Goal: Task Accomplishment & Management: Use online tool/utility

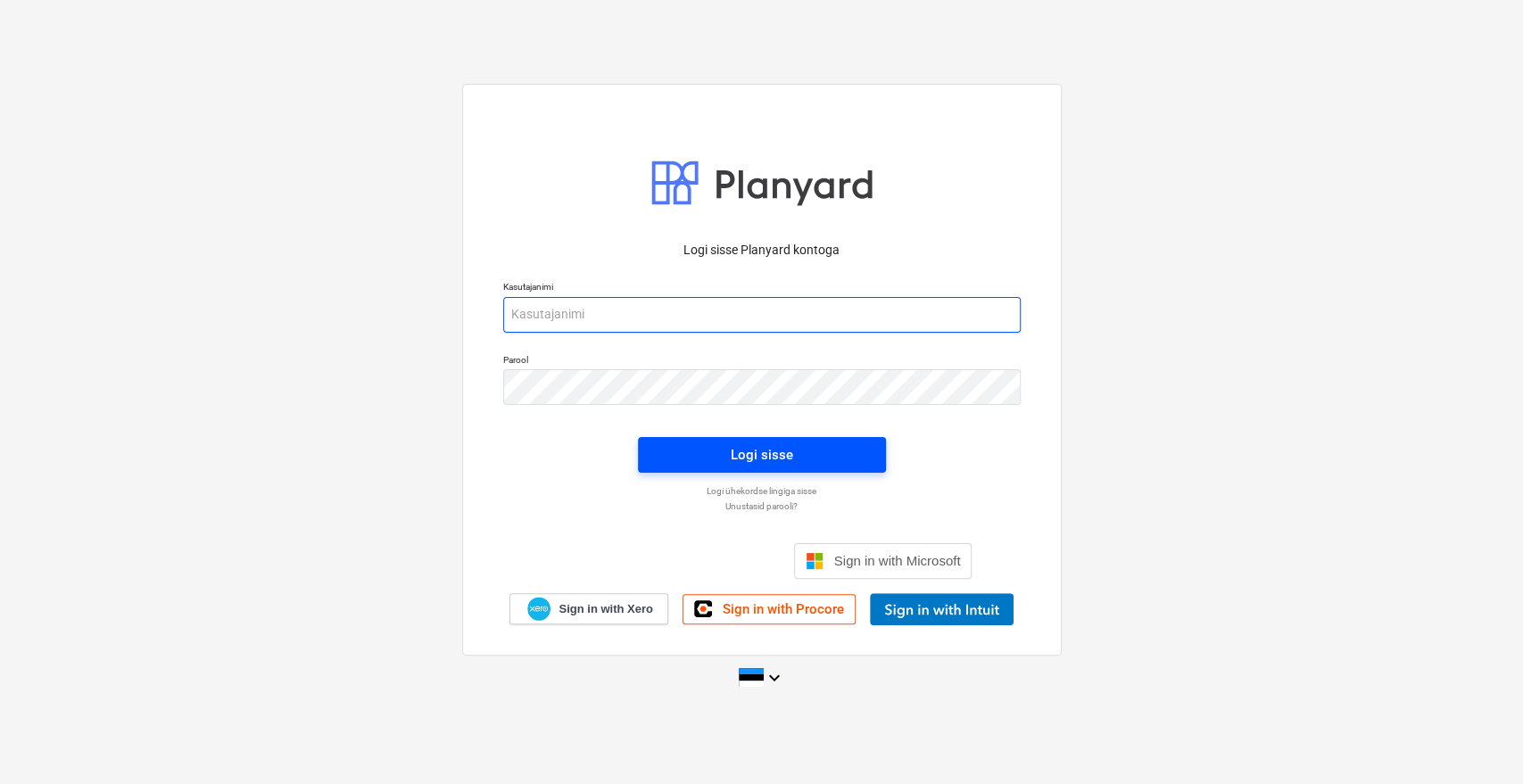
type input "[EMAIL_ADDRESS][DOMAIN_NAME]"
click at [728, 451] on span "Logi sisse" at bounding box center [762, 454] width 205 height 23
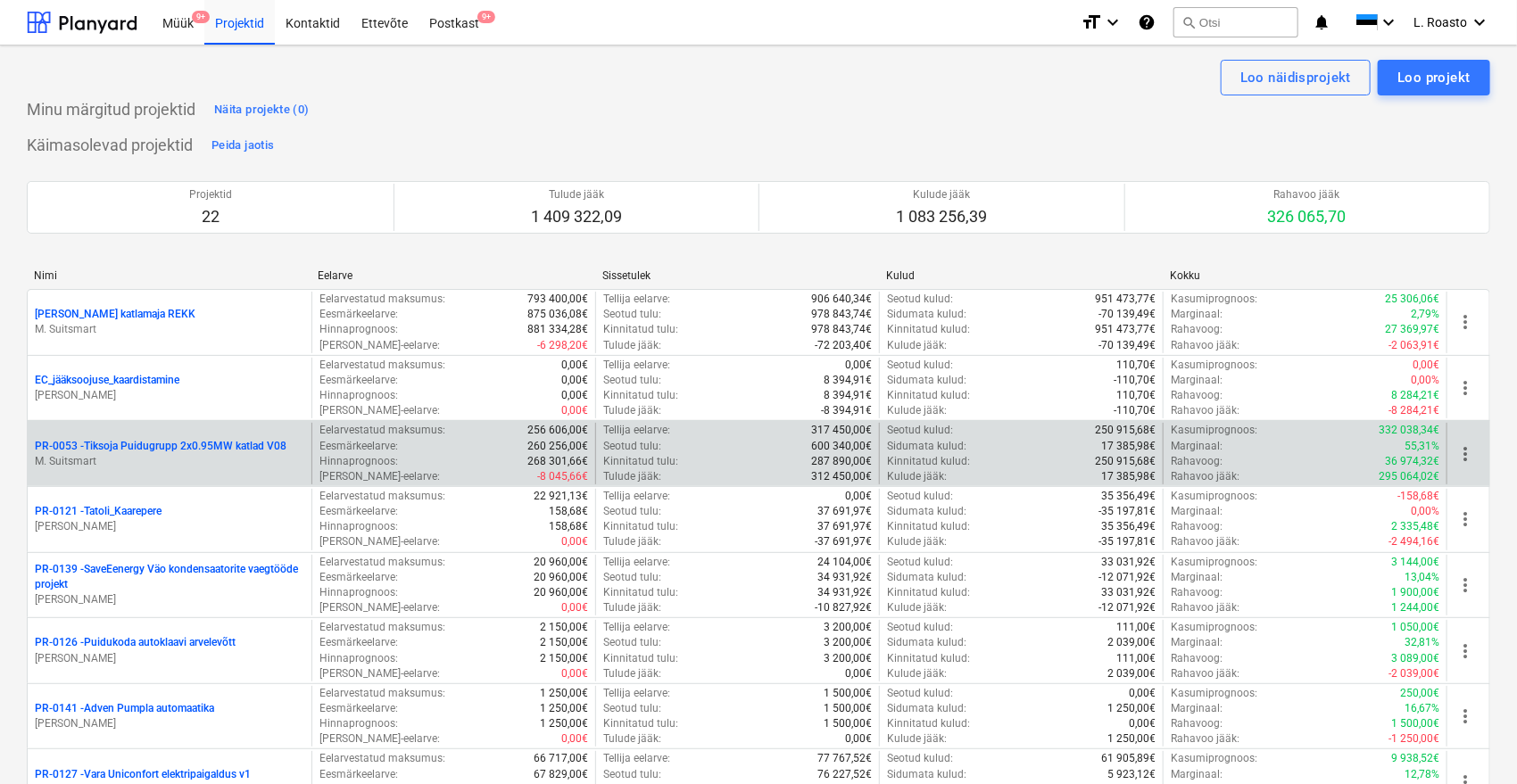
scroll to position [1036, 0]
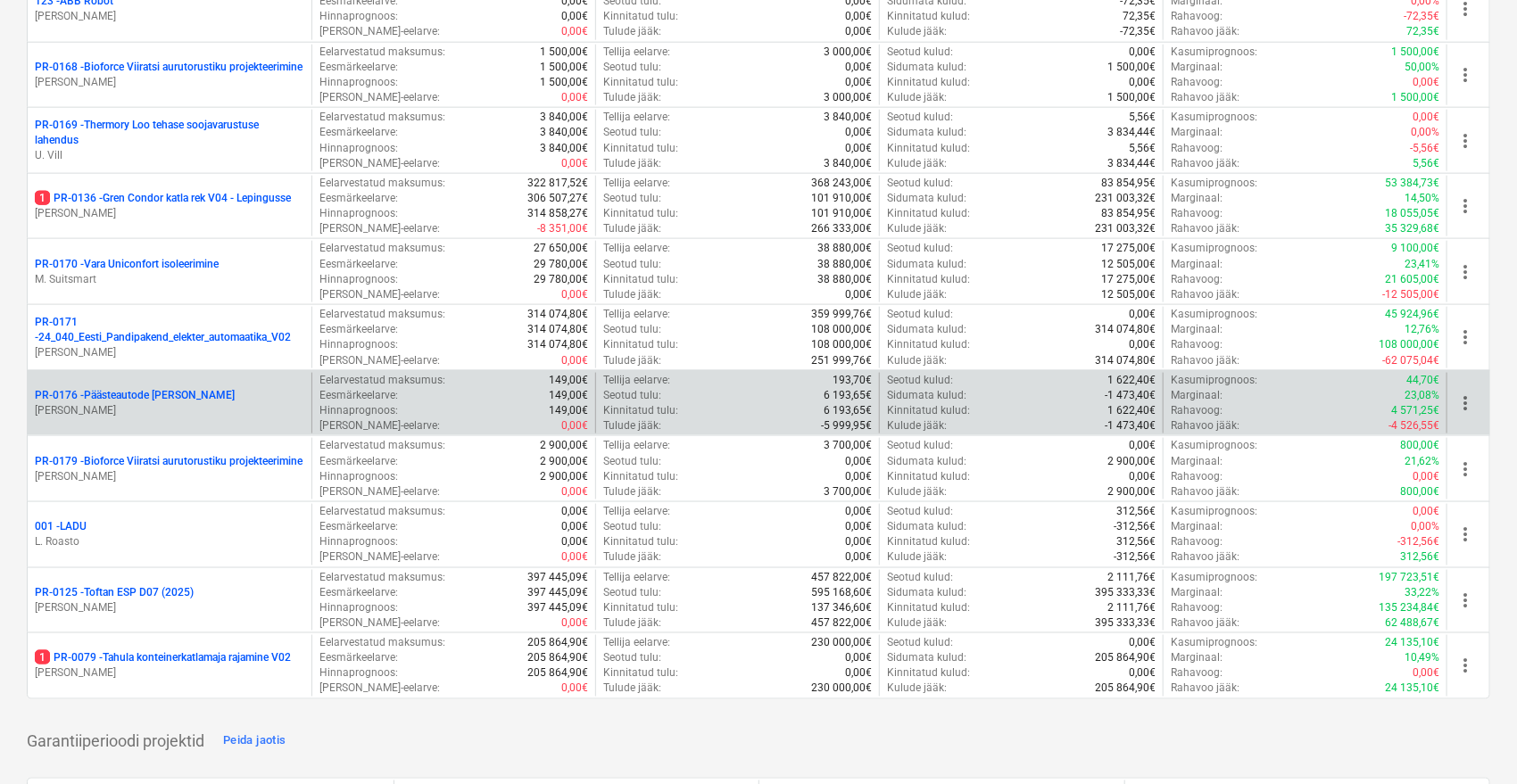
click at [148, 389] on p "PR-0176 - Päästeautode gene jahutus" at bounding box center [135, 395] width 200 height 15
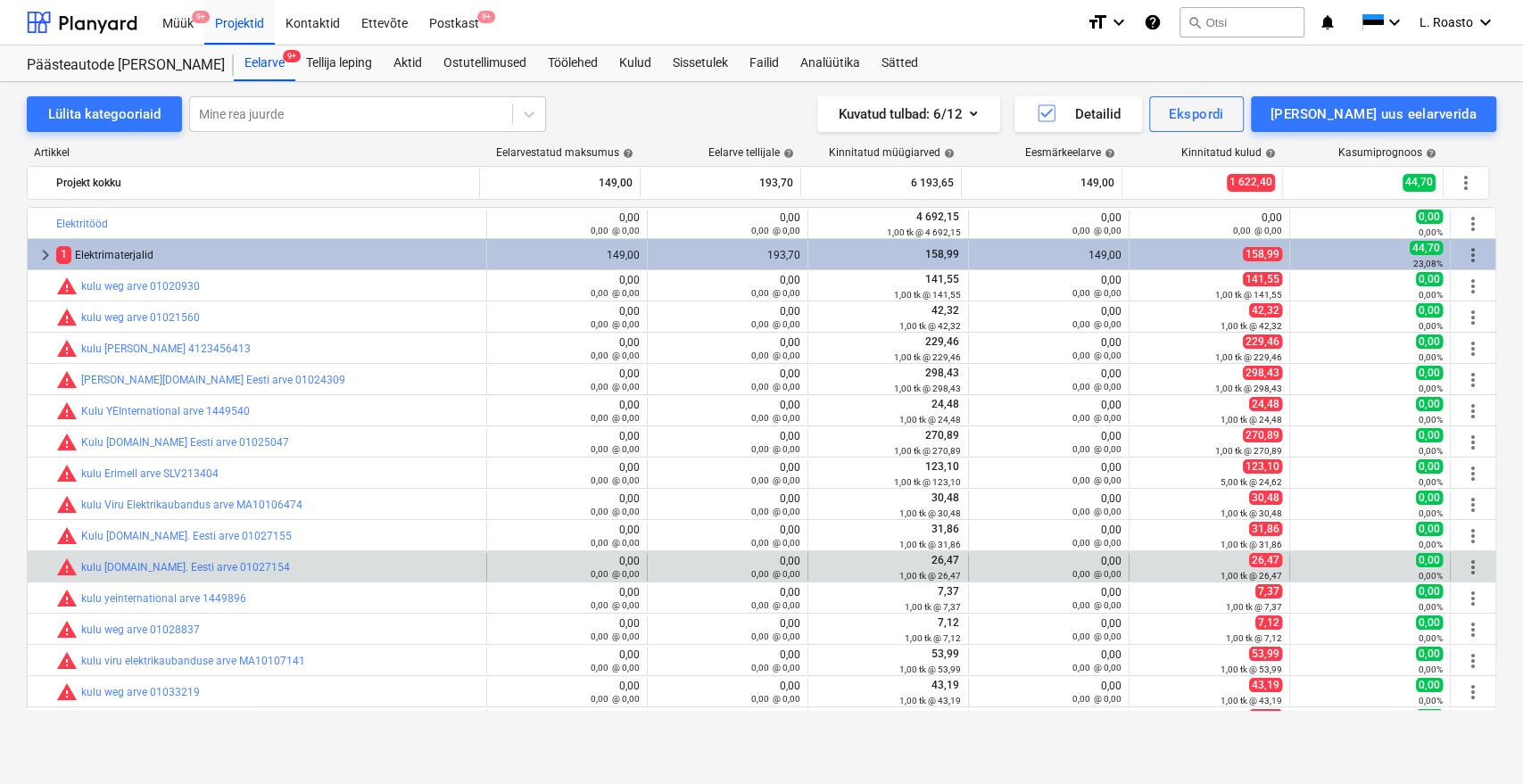
scroll to position [58, 0]
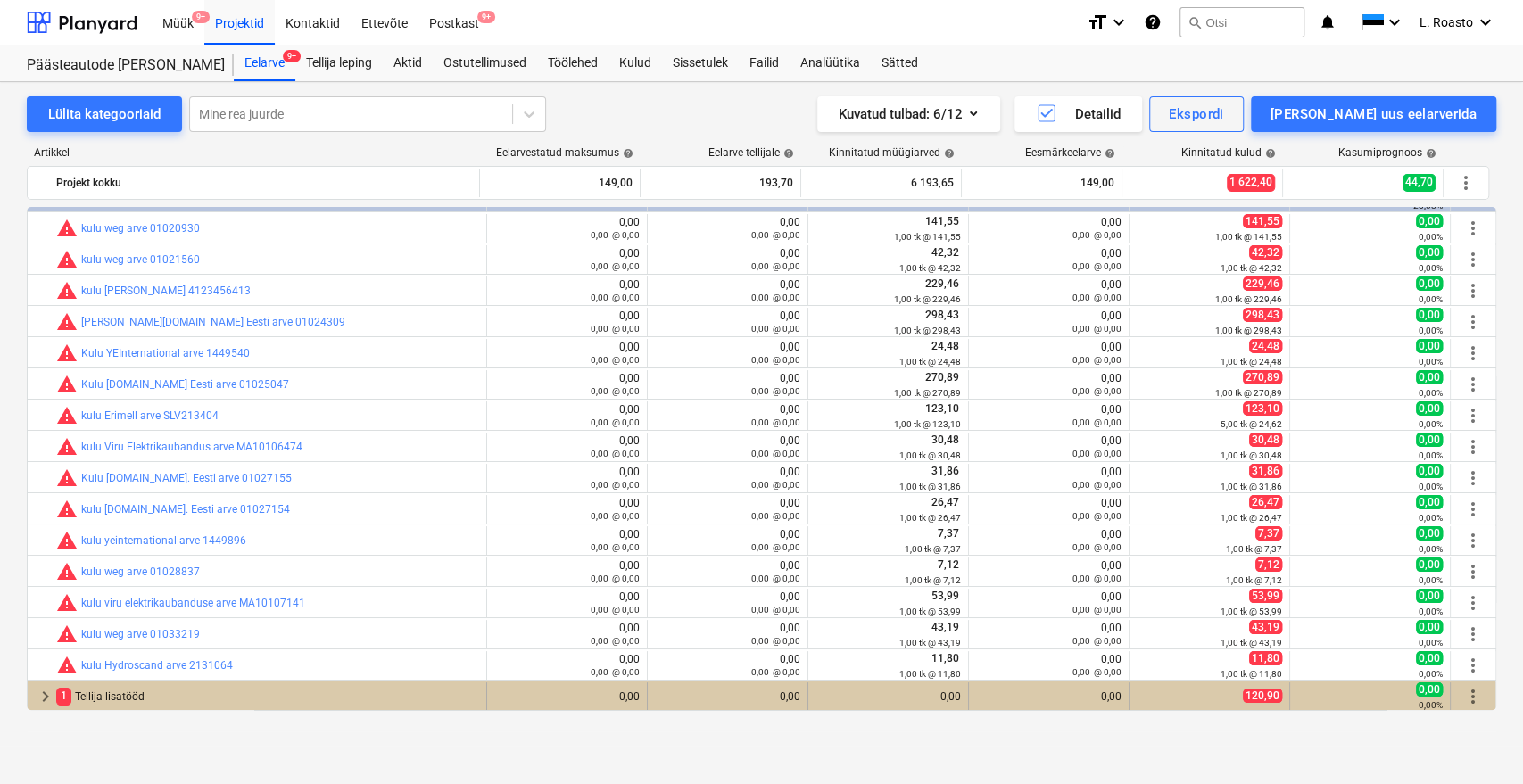
click at [121, 697] on div "1 Tellija lisatööd" at bounding box center [267, 696] width 423 height 29
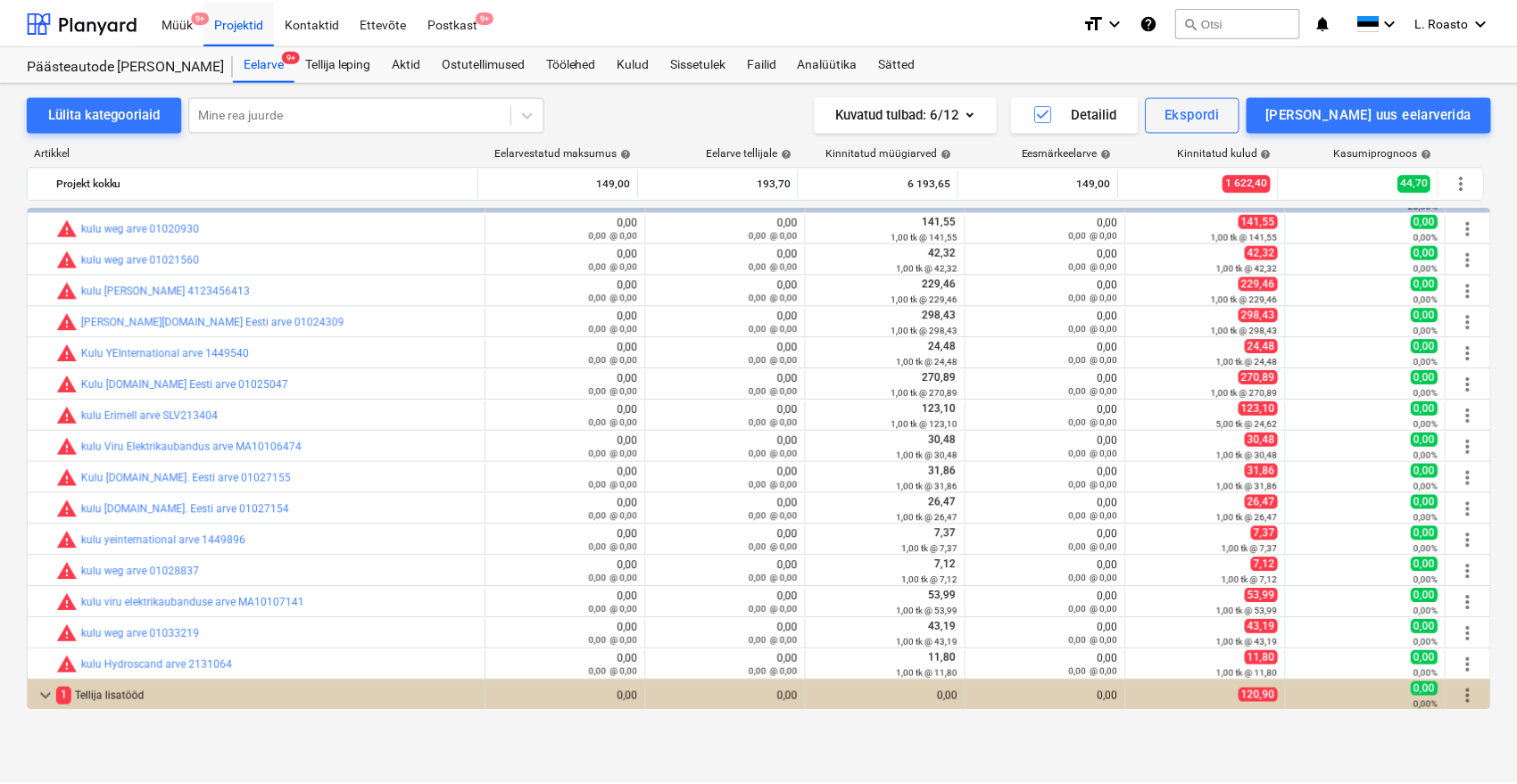
scroll to position [89, 0]
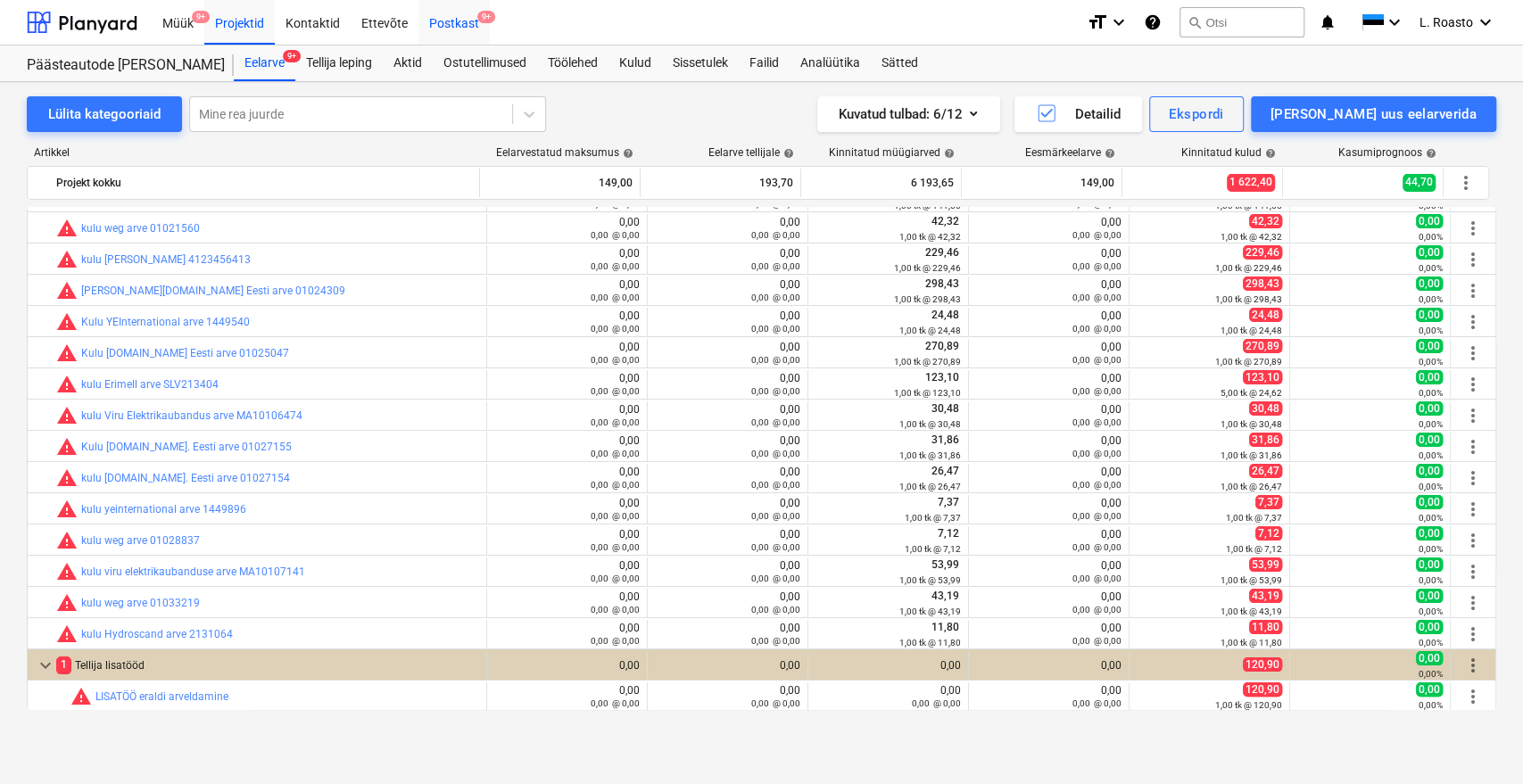
click at [472, 26] on div "Postkast 9+" at bounding box center [453, 21] width 71 height 45
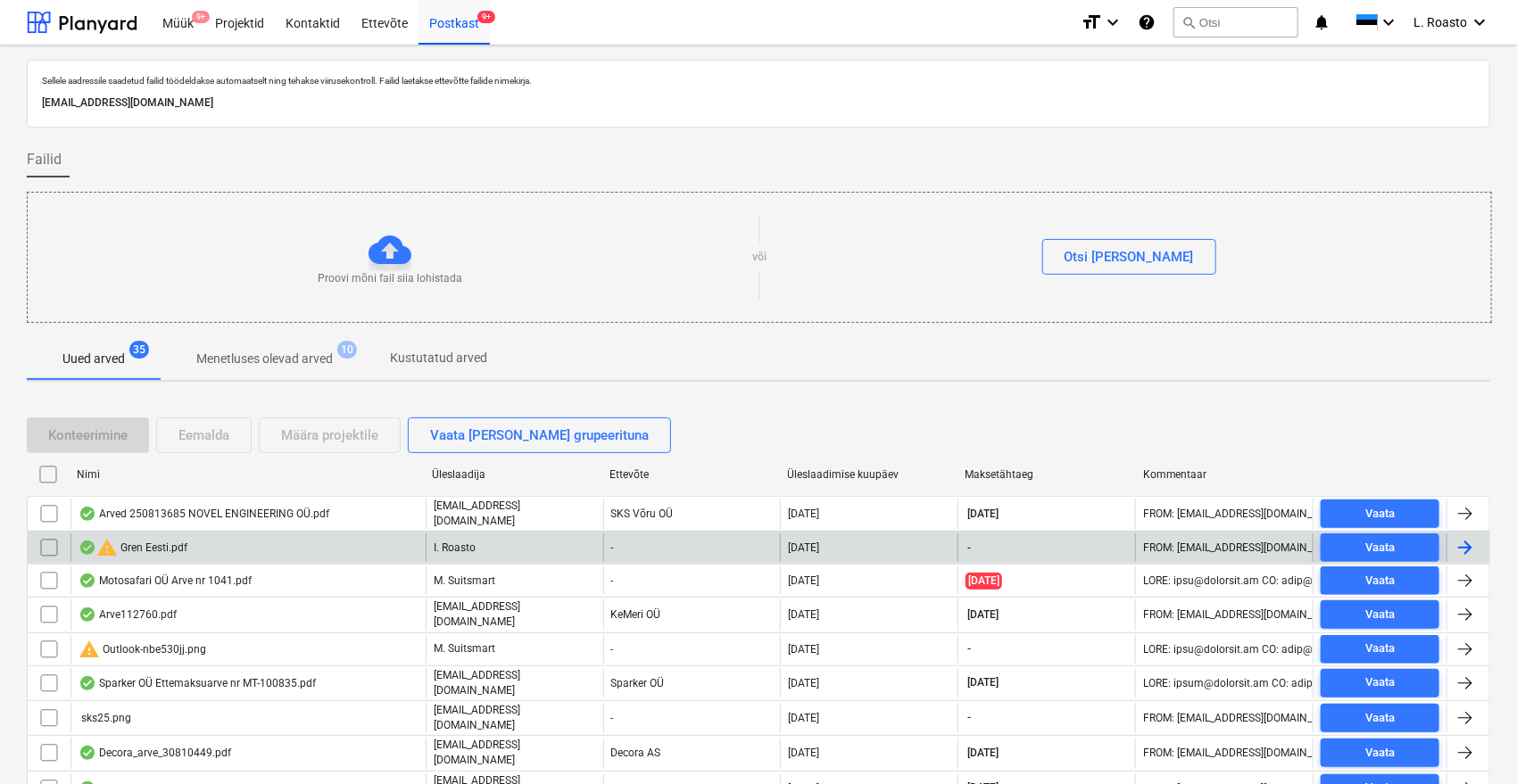
click at [36, 543] on input "checkbox" at bounding box center [49, 547] width 29 height 29
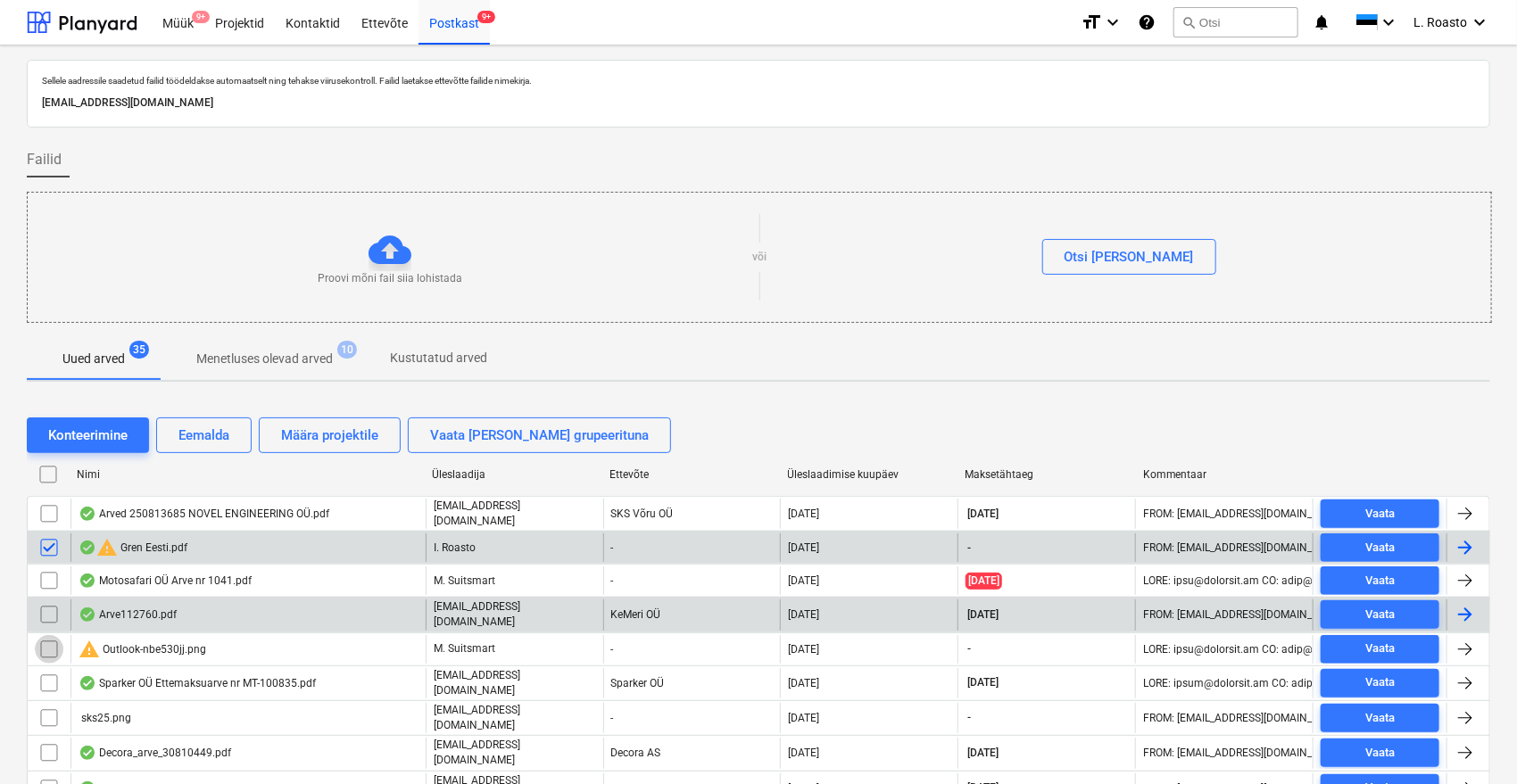
drag, startPoint x: 42, startPoint y: 645, endPoint x: 88, endPoint y: 619, distance: 52.8
click at [42, 645] on input "checkbox" at bounding box center [49, 649] width 29 height 29
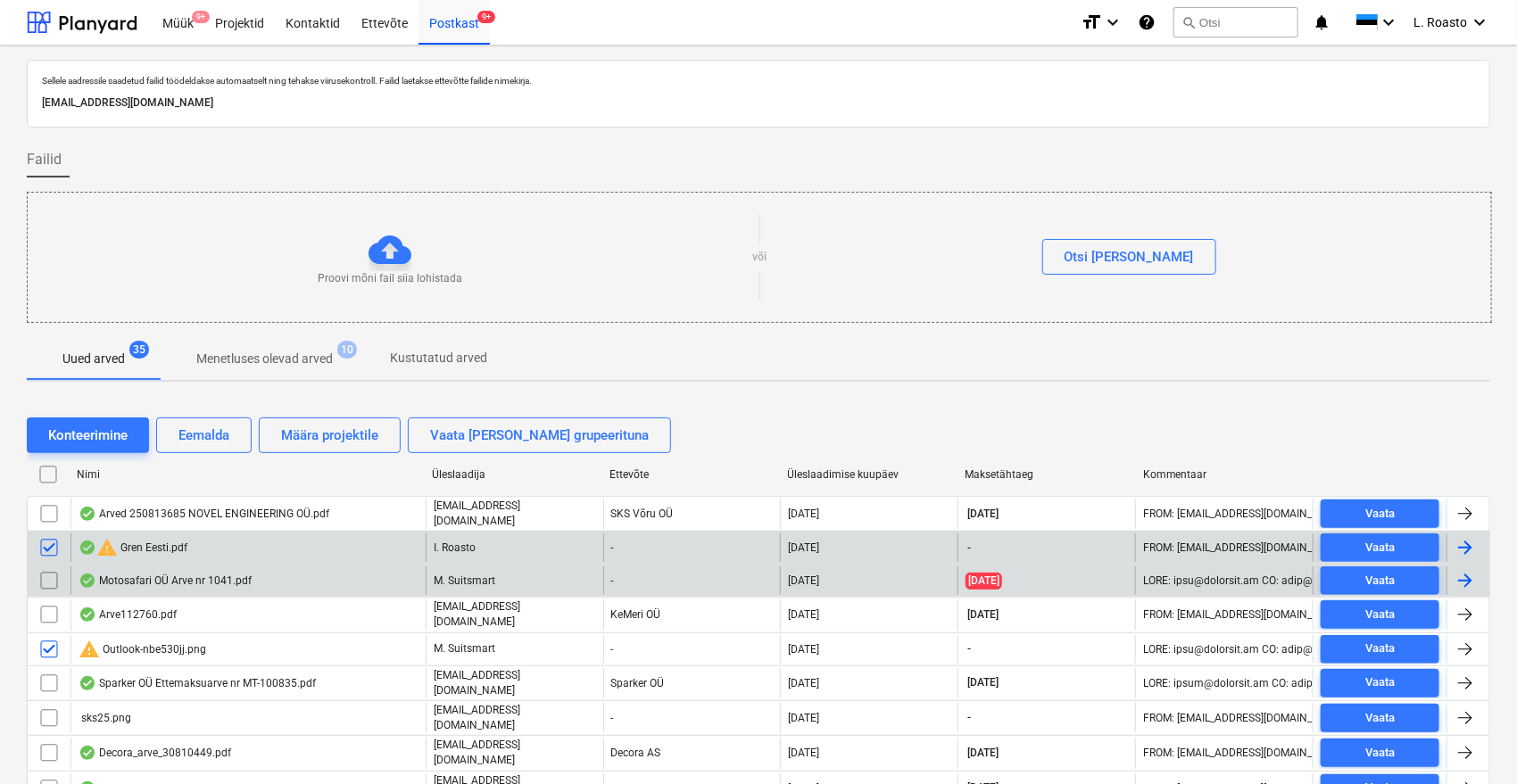
click at [41, 576] on input "checkbox" at bounding box center [49, 580] width 29 height 29
click at [189, 434] on div "Eemalda" at bounding box center [204, 435] width 51 height 23
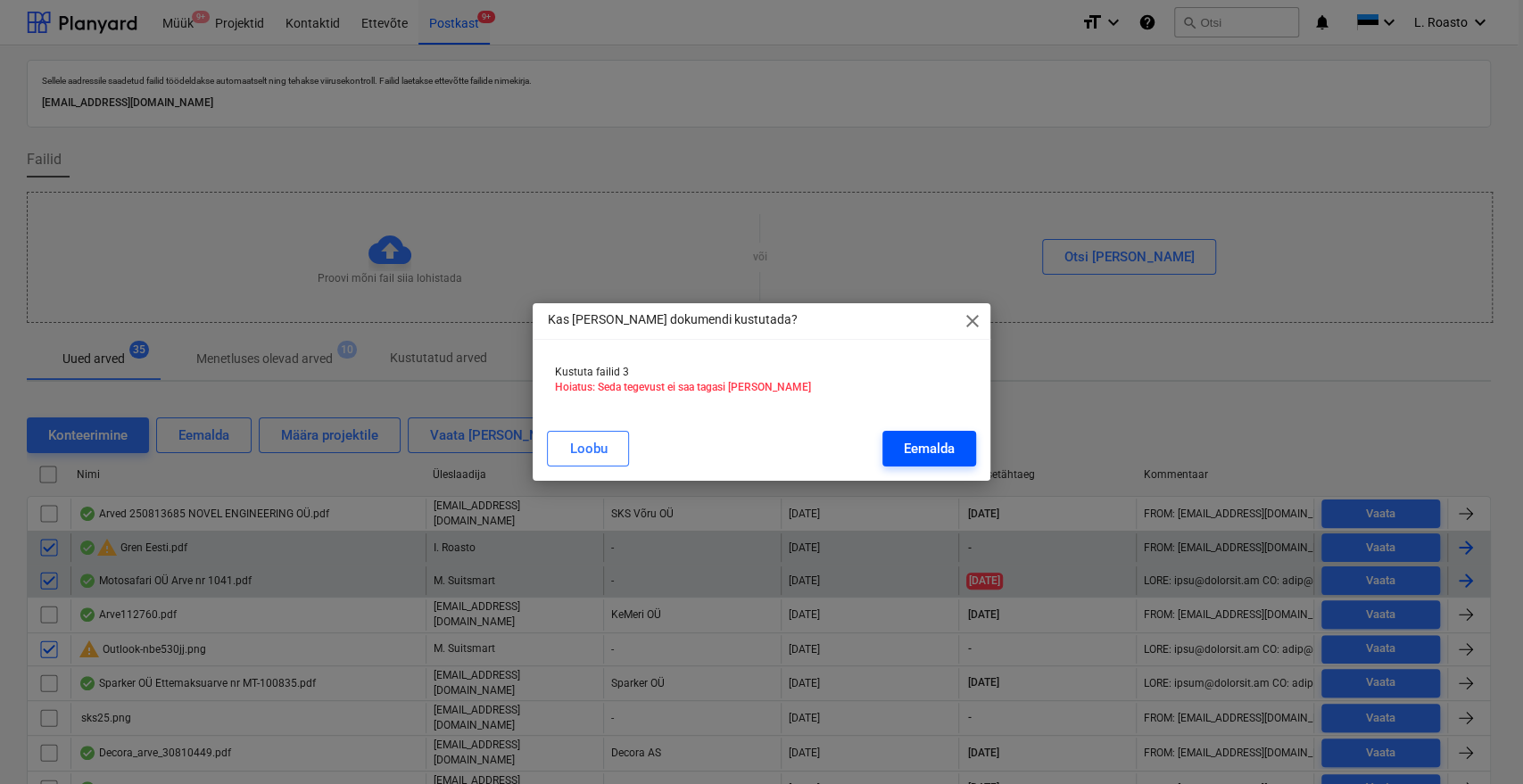
click at [904, 448] on div "Eemalda" at bounding box center [929, 449] width 51 height 23
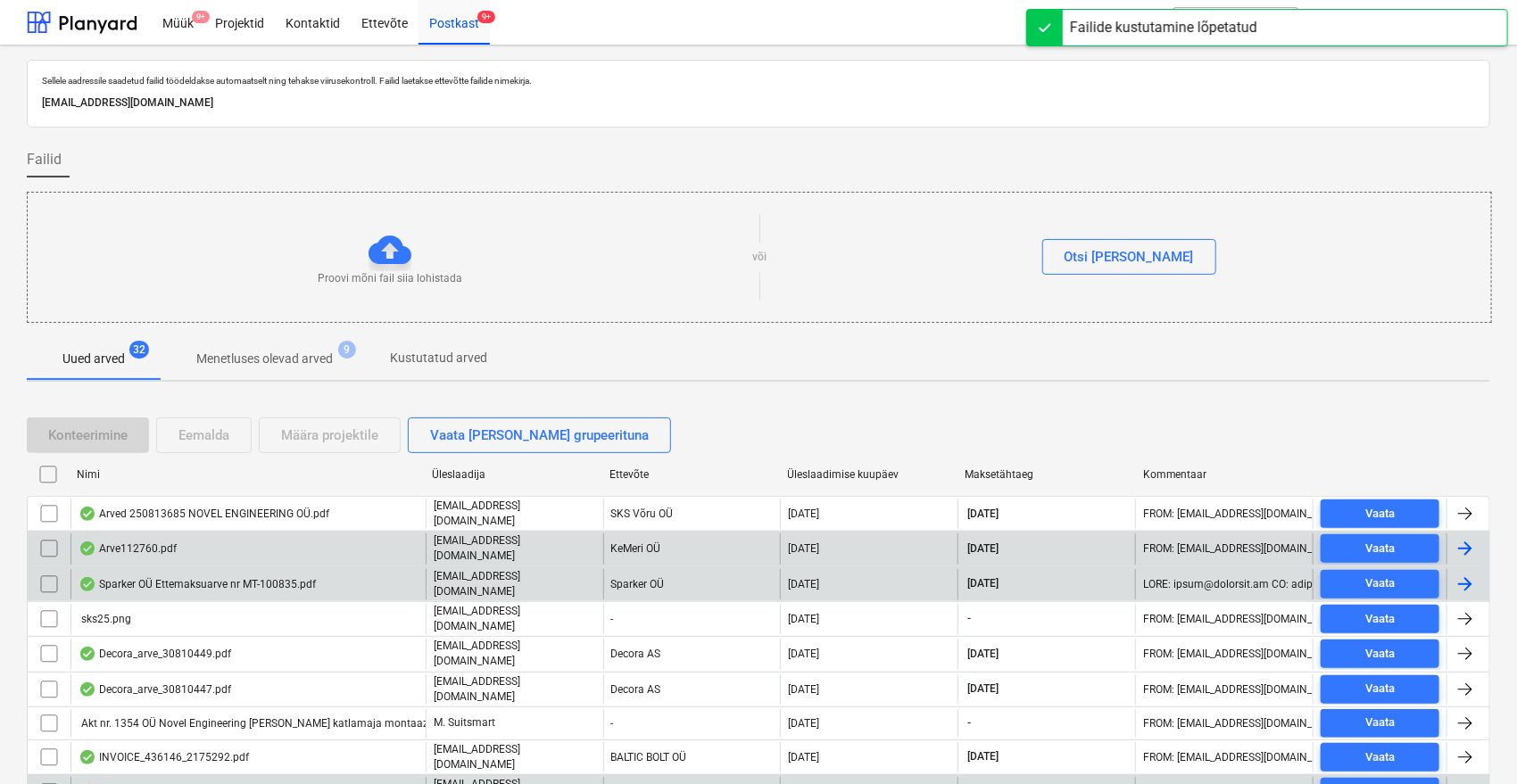
click at [44, 778] on input "checkbox" at bounding box center [49, 791] width 29 height 29
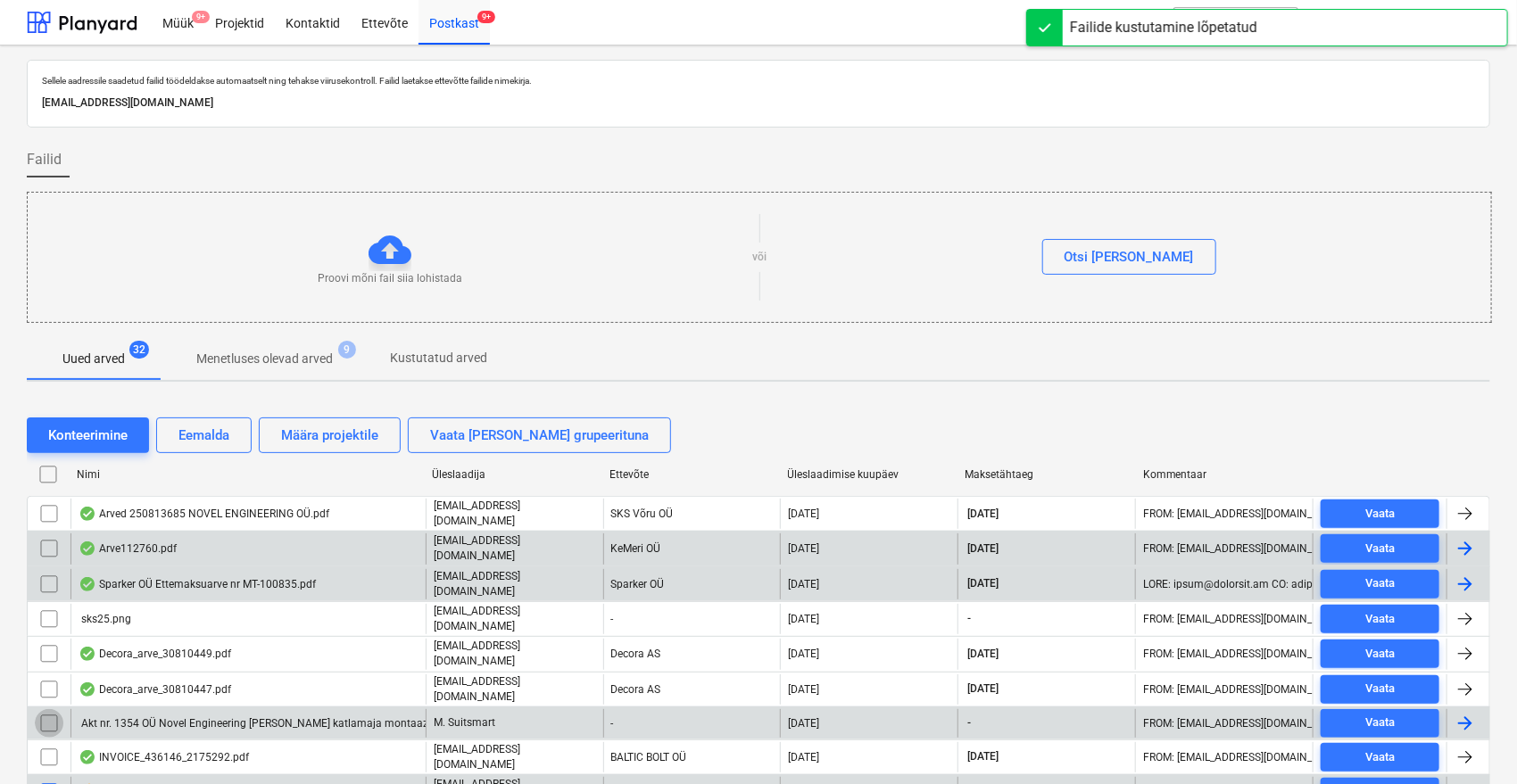
click at [44, 709] on input "checkbox" at bounding box center [49, 723] width 29 height 29
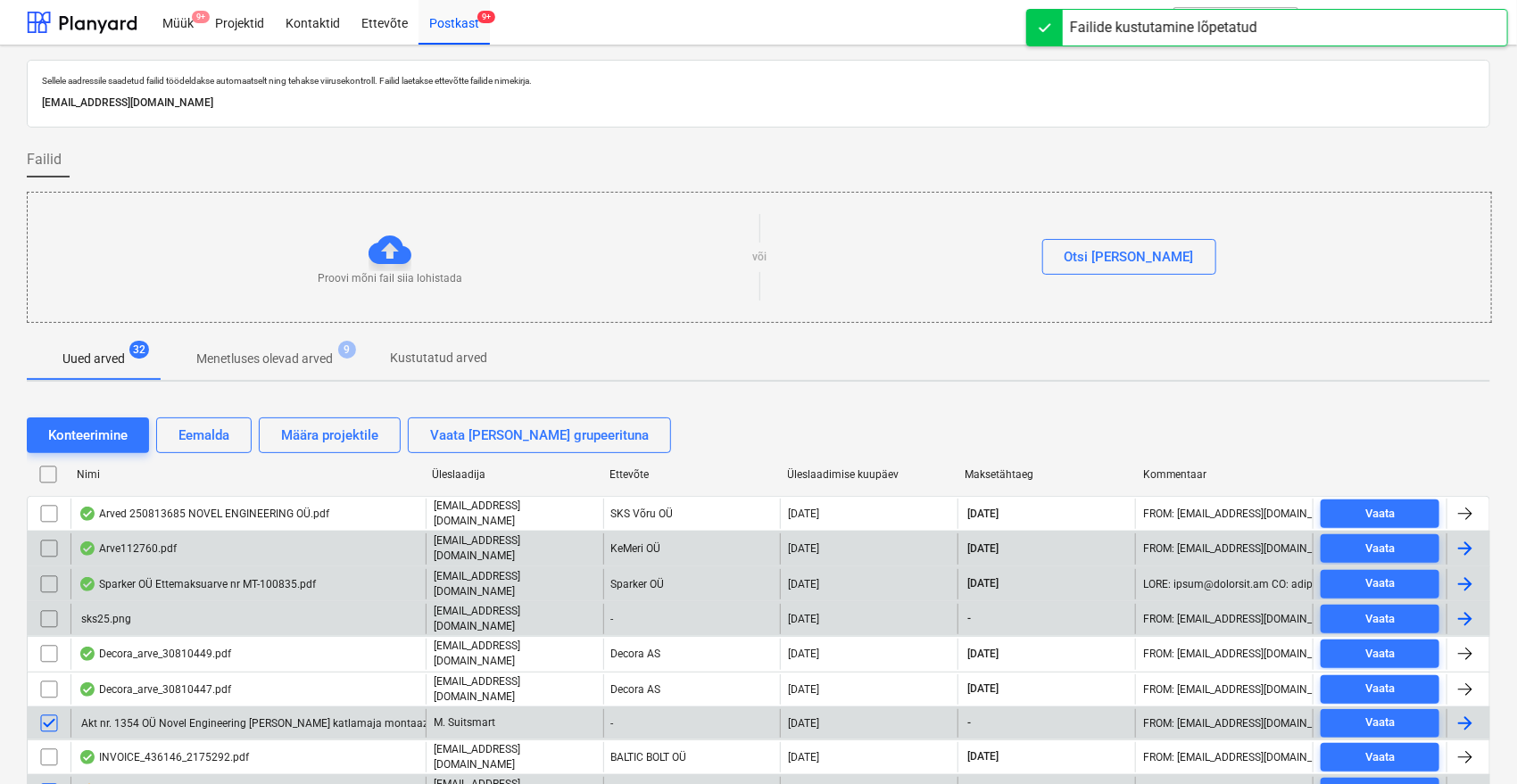
click at [42, 613] on input "checkbox" at bounding box center [49, 619] width 29 height 29
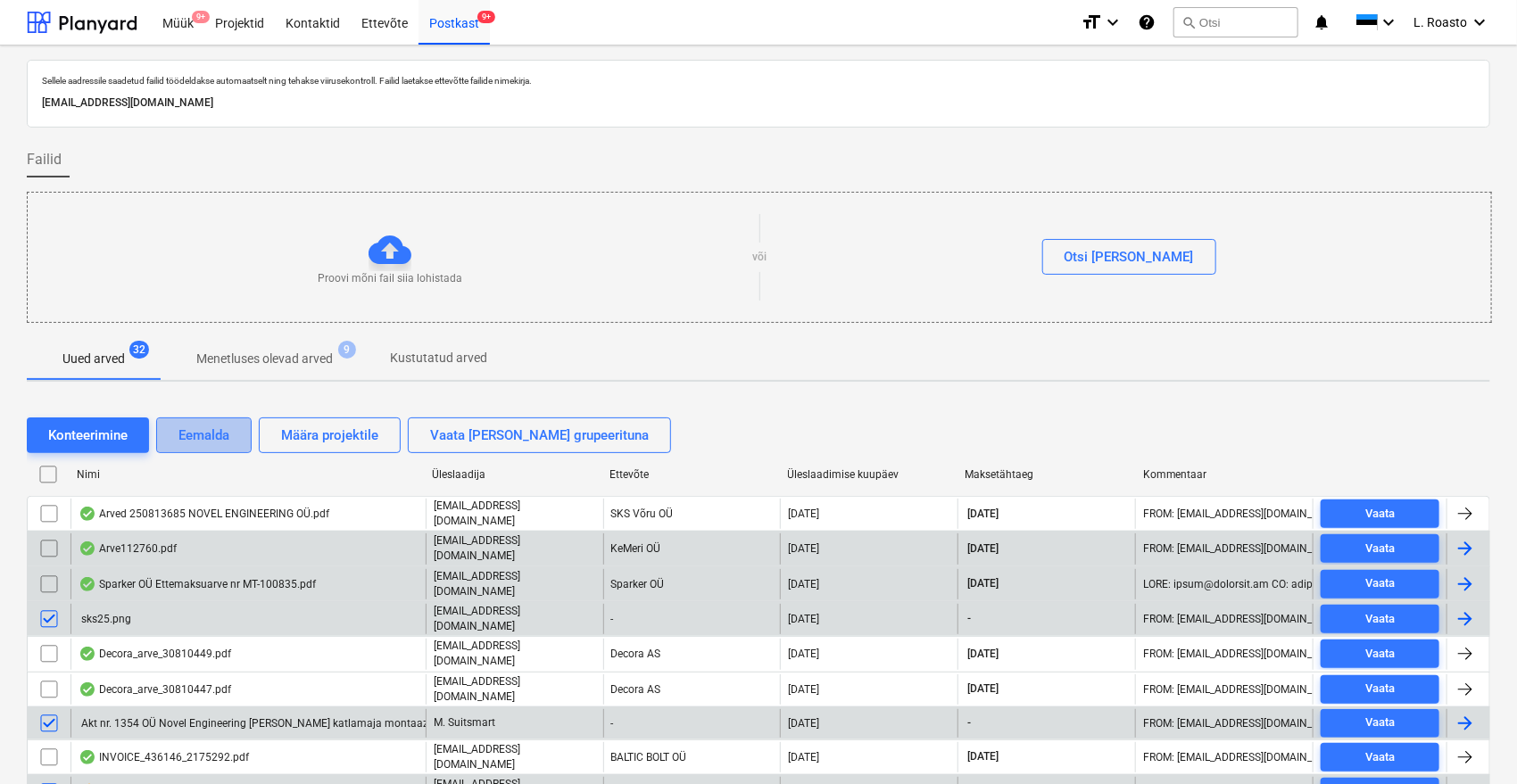
click at [194, 432] on div "Eemalda" at bounding box center [204, 435] width 51 height 23
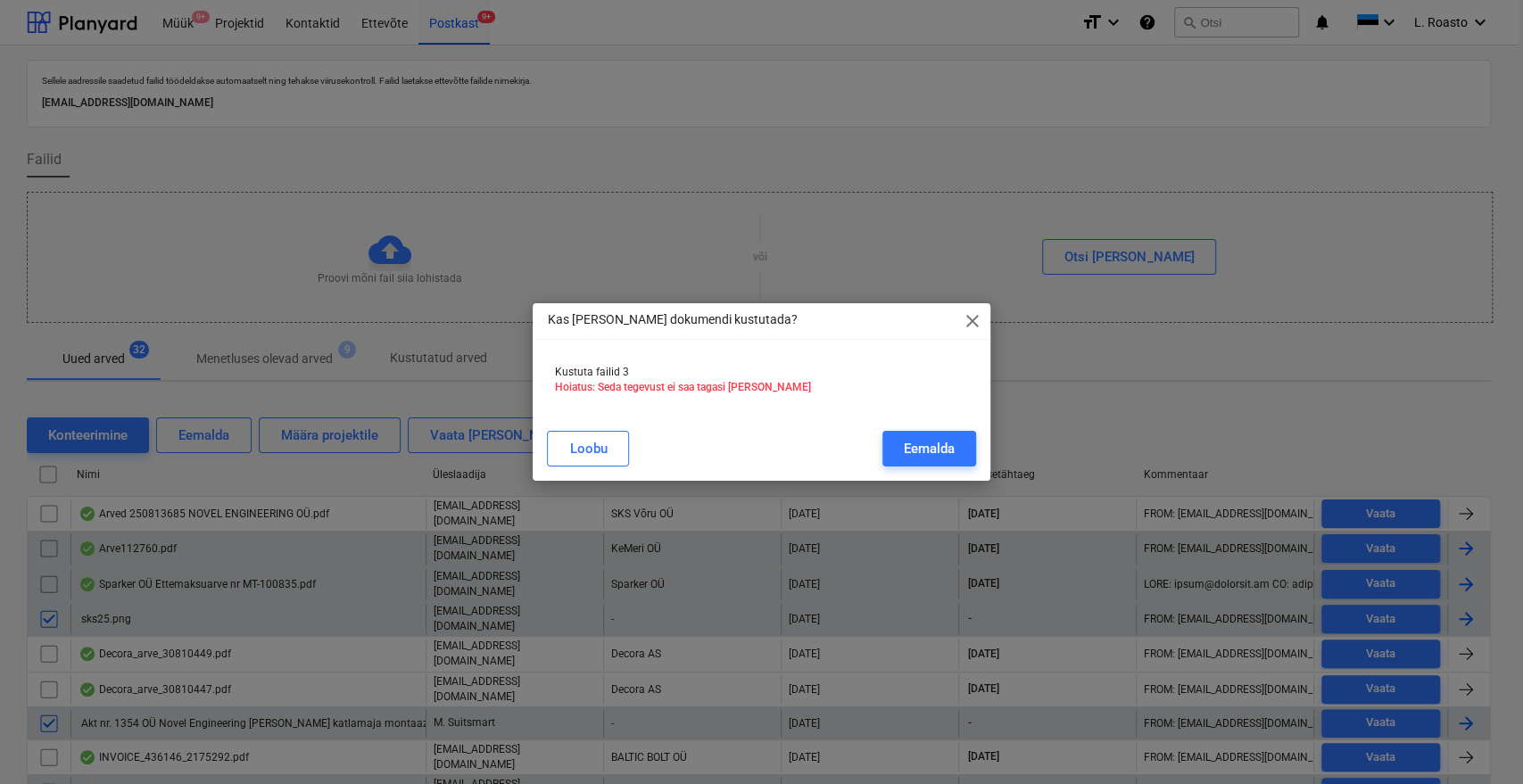
click at [935, 453] on div "Eemalda" at bounding box center [929, 449] width 51 height 23
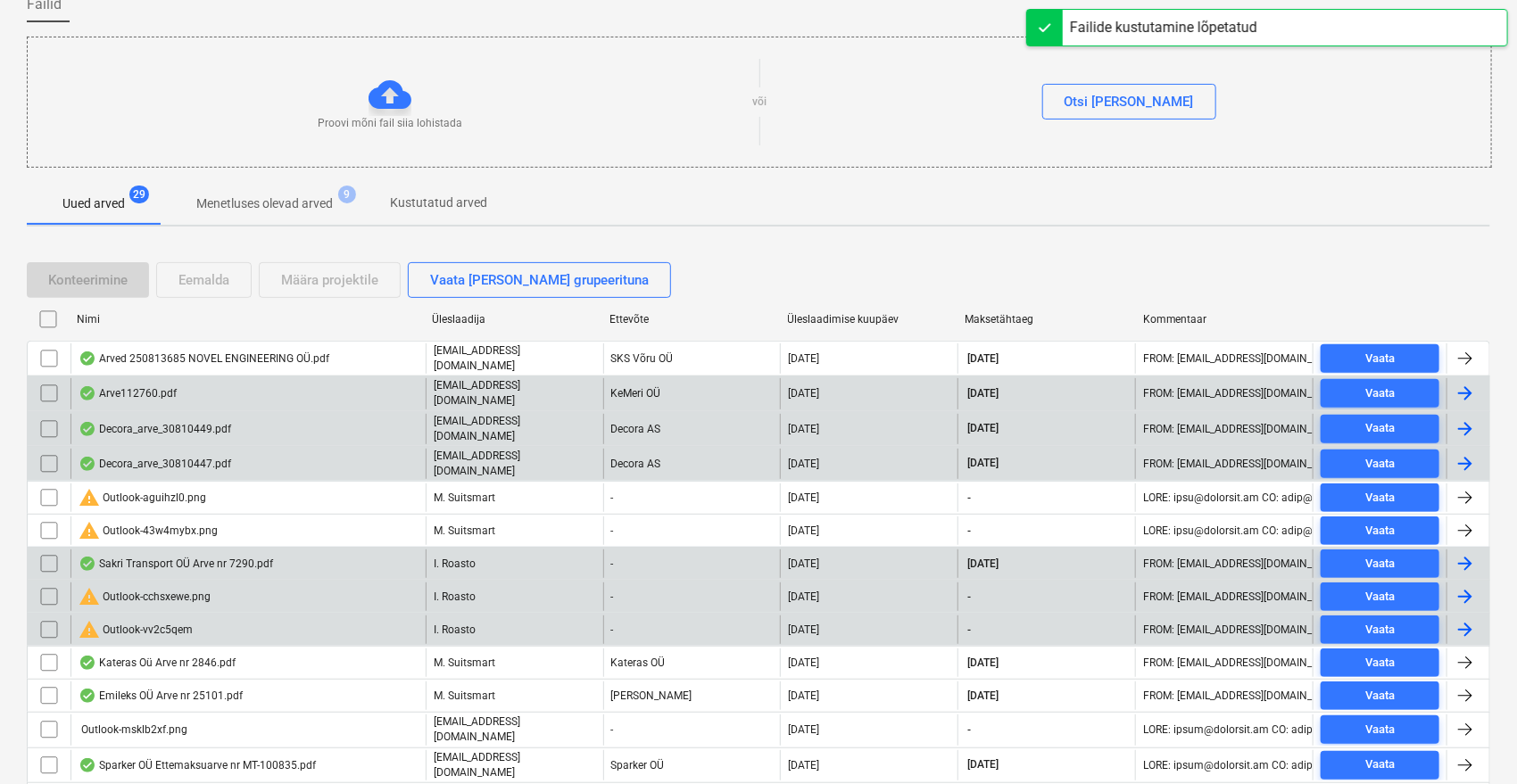
scroll to position [198, 0]
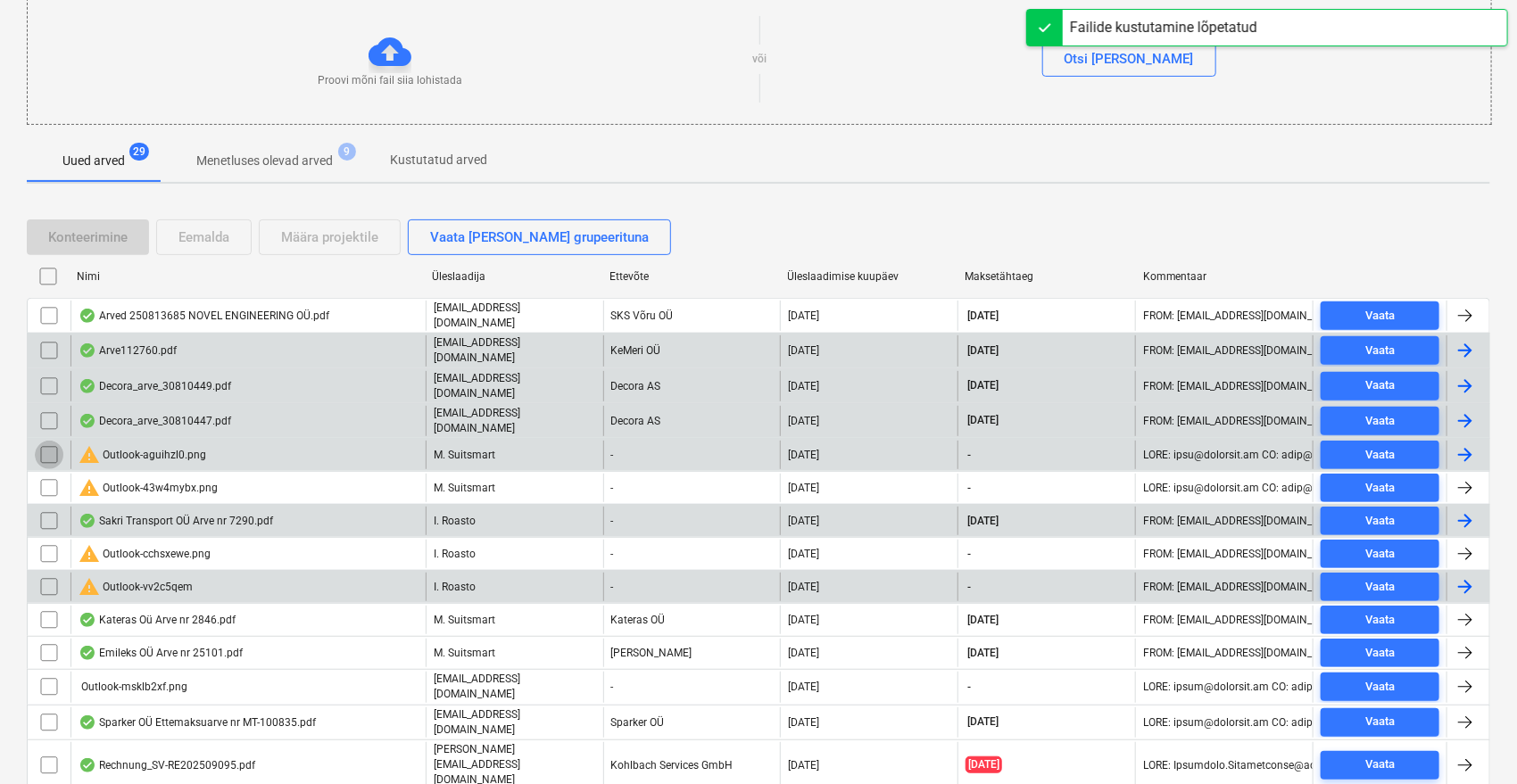
click at [44, 443] on input "checkbox" at bounding box center [49, 454] width 29 height 29
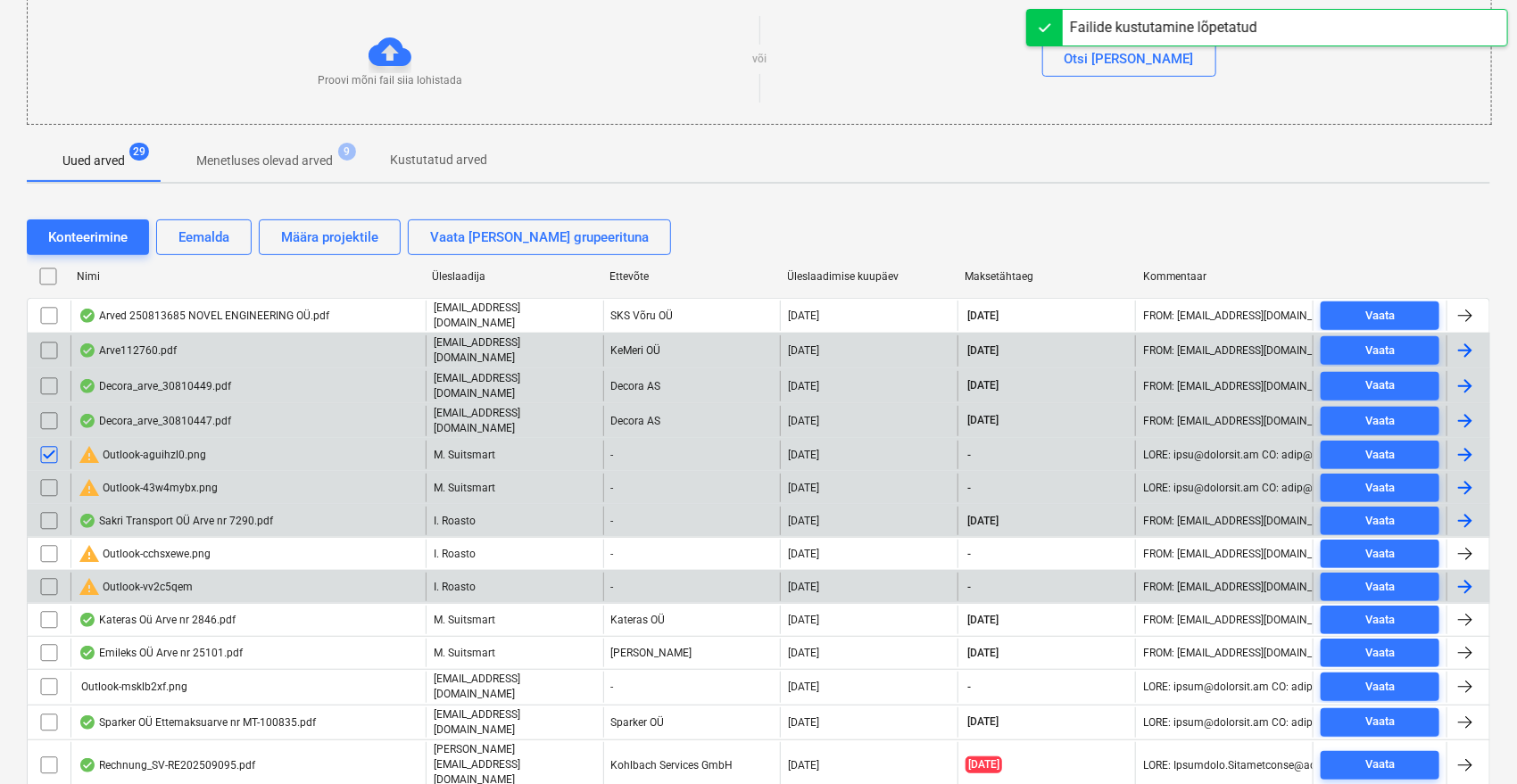
click at [51, 476] on input "checkbox" at bounding box center [49, 487] width 29 height 29
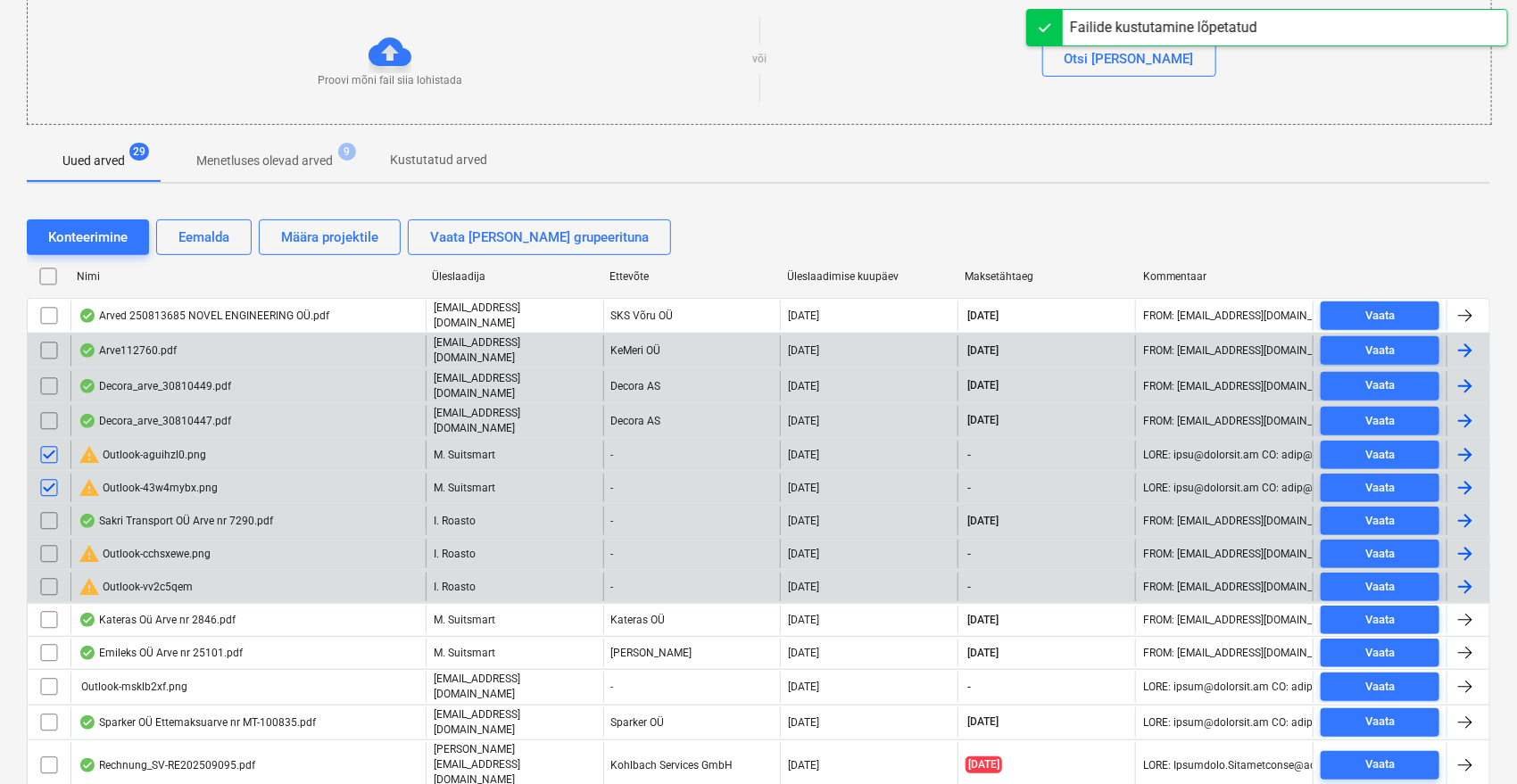
click at [47, 540] on input "checkbox" at bounding box center [49, 554] width 29 height 29
click at [49, 573] on input "checkbox" at bounding box center [49, 587] width 29 height 29
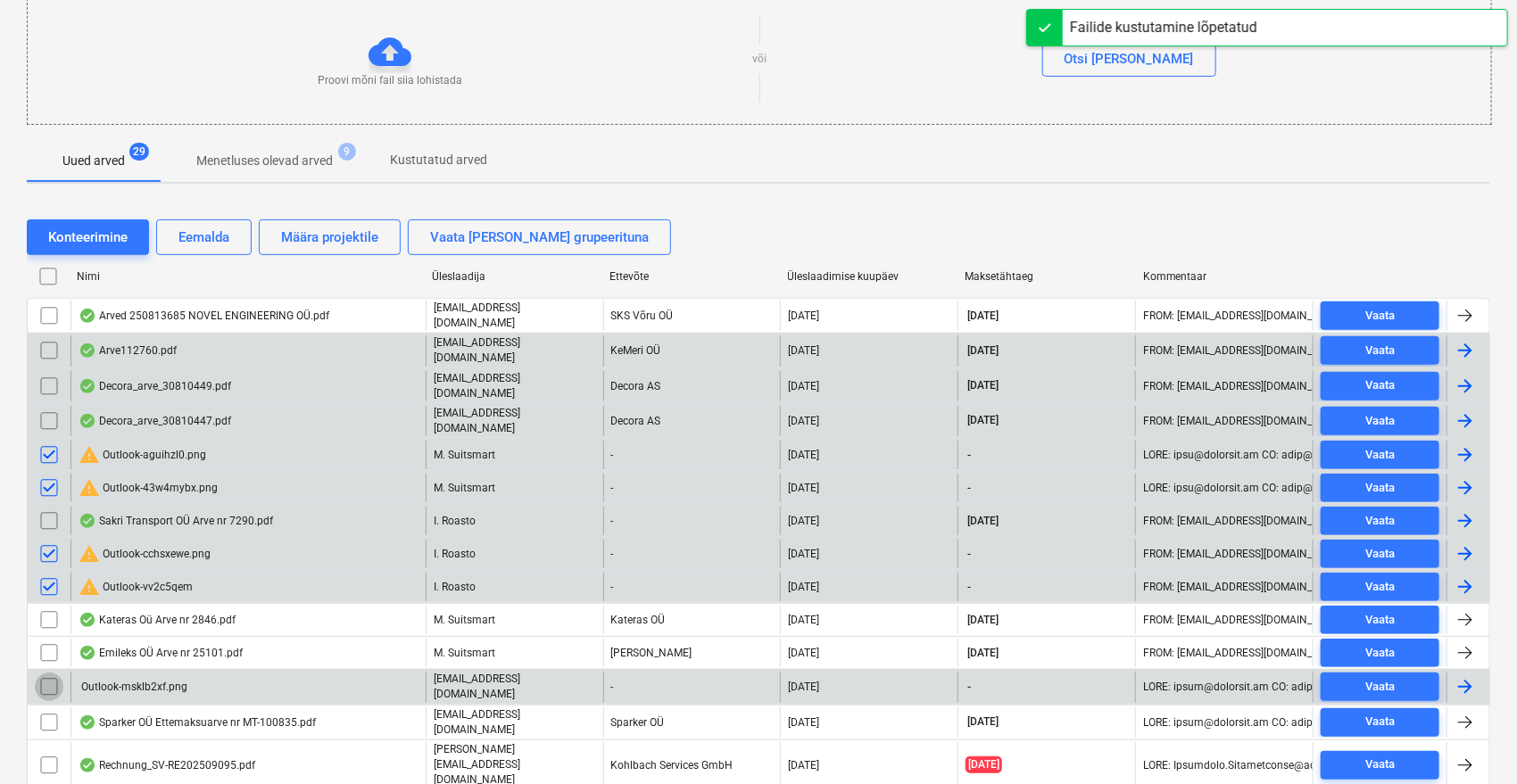
click at [49, 673] on input "checkbox" at bounding box center [49, 686] width 29 height 29
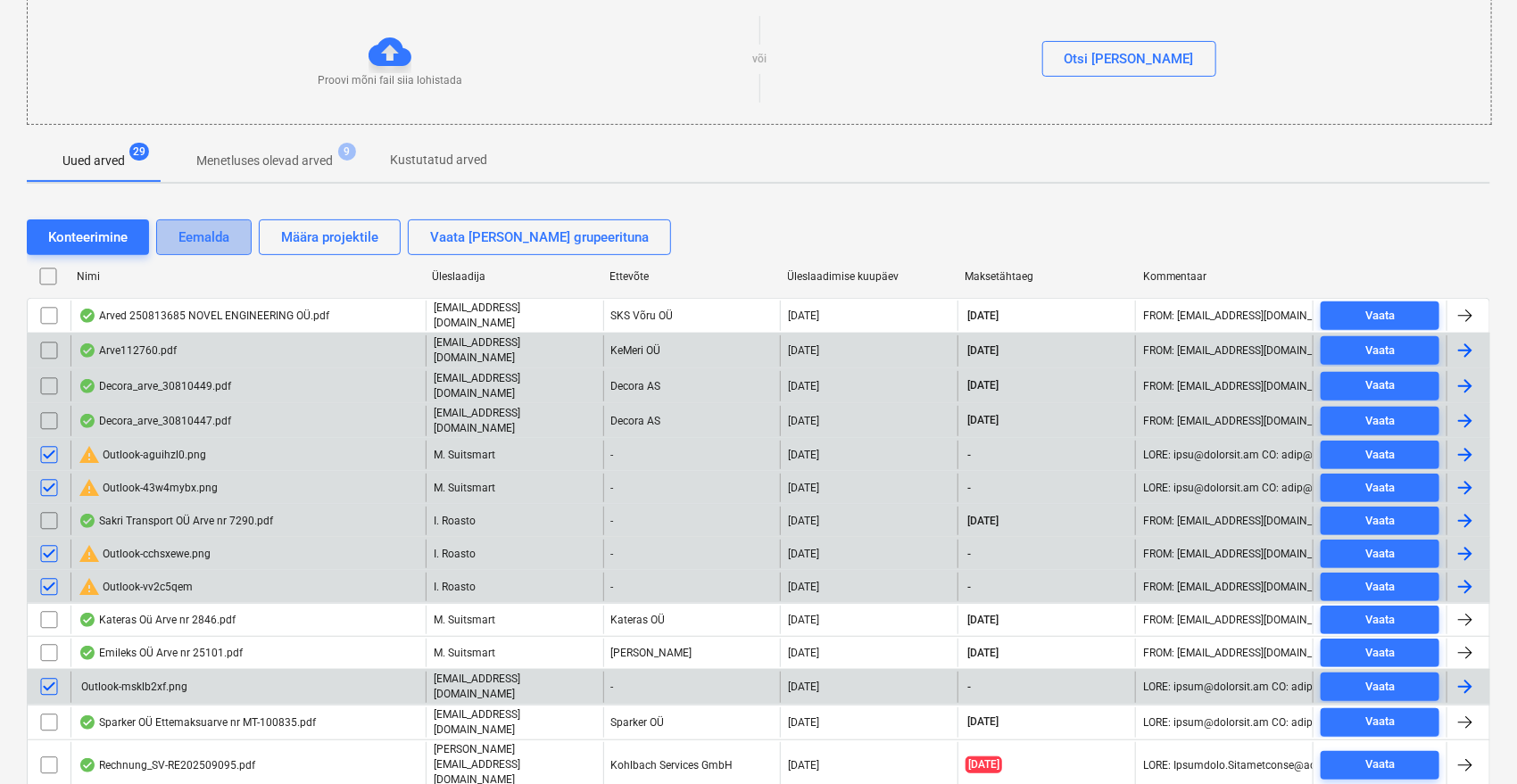
click at [207, 228] on div "Eemalda" at bounding box center [204, 237] width 51 height 23
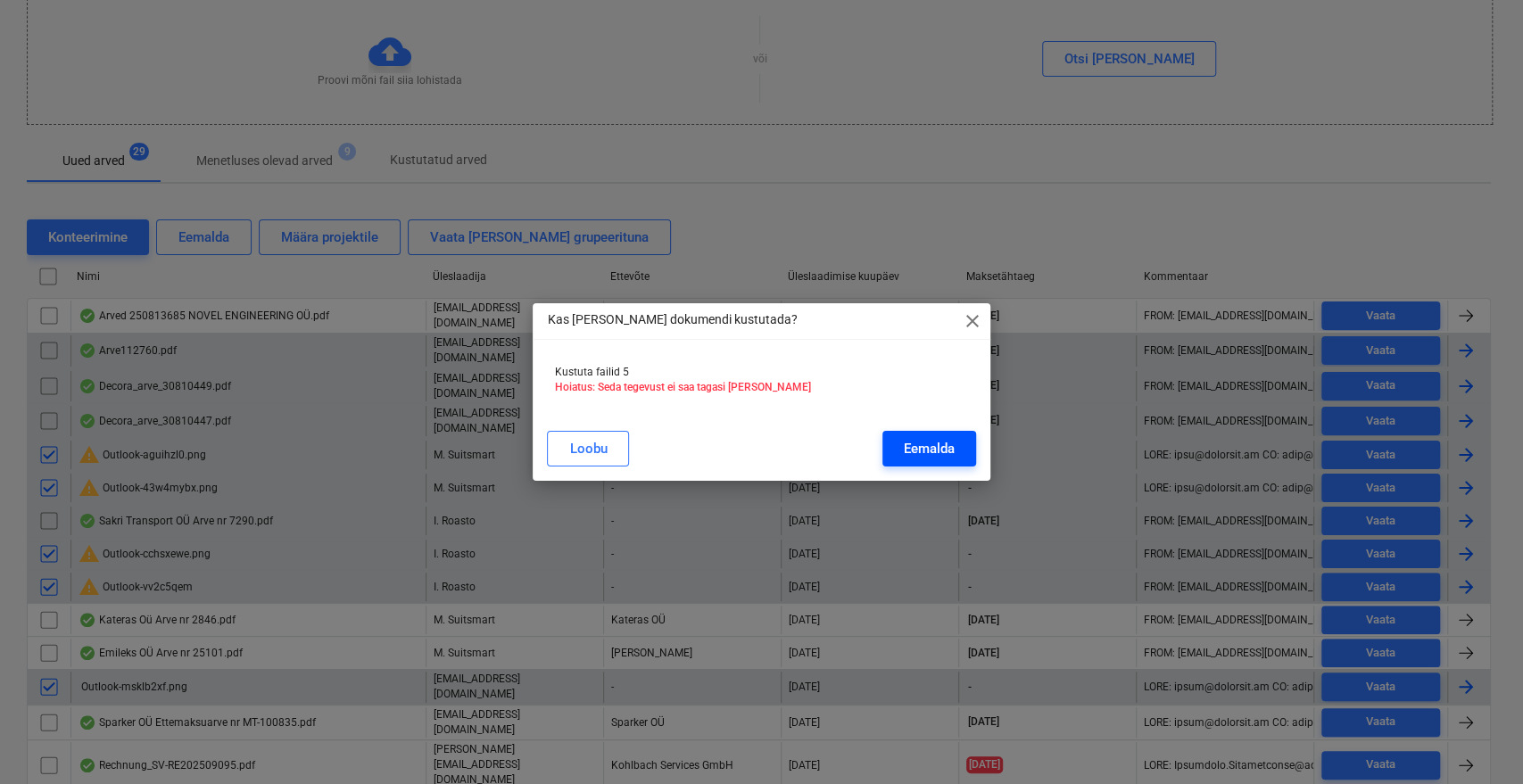
click at [901, 434] on button "Eemalda" at bounding box center [930, 449] width 94 height 36
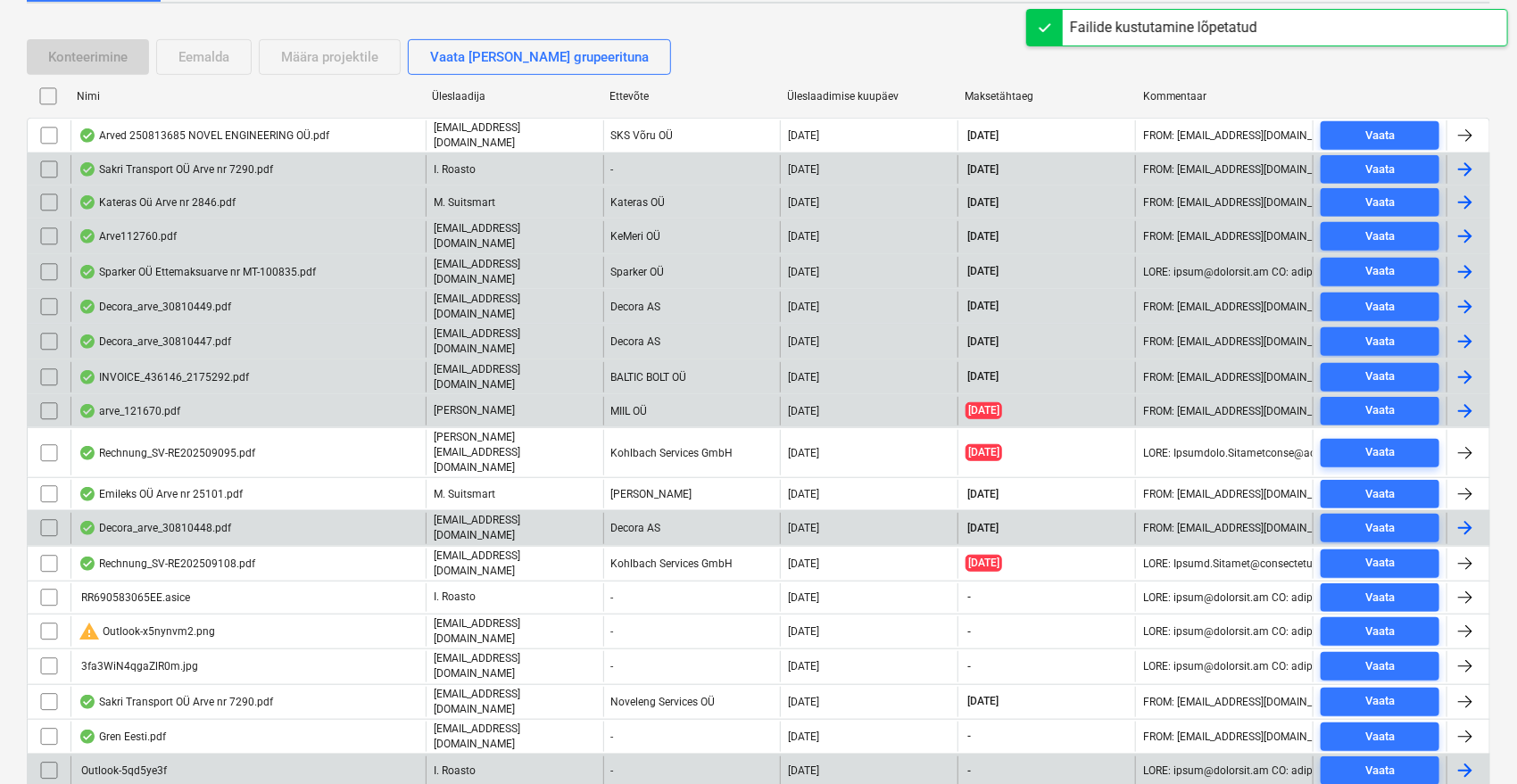
scroll to position [396, 0]
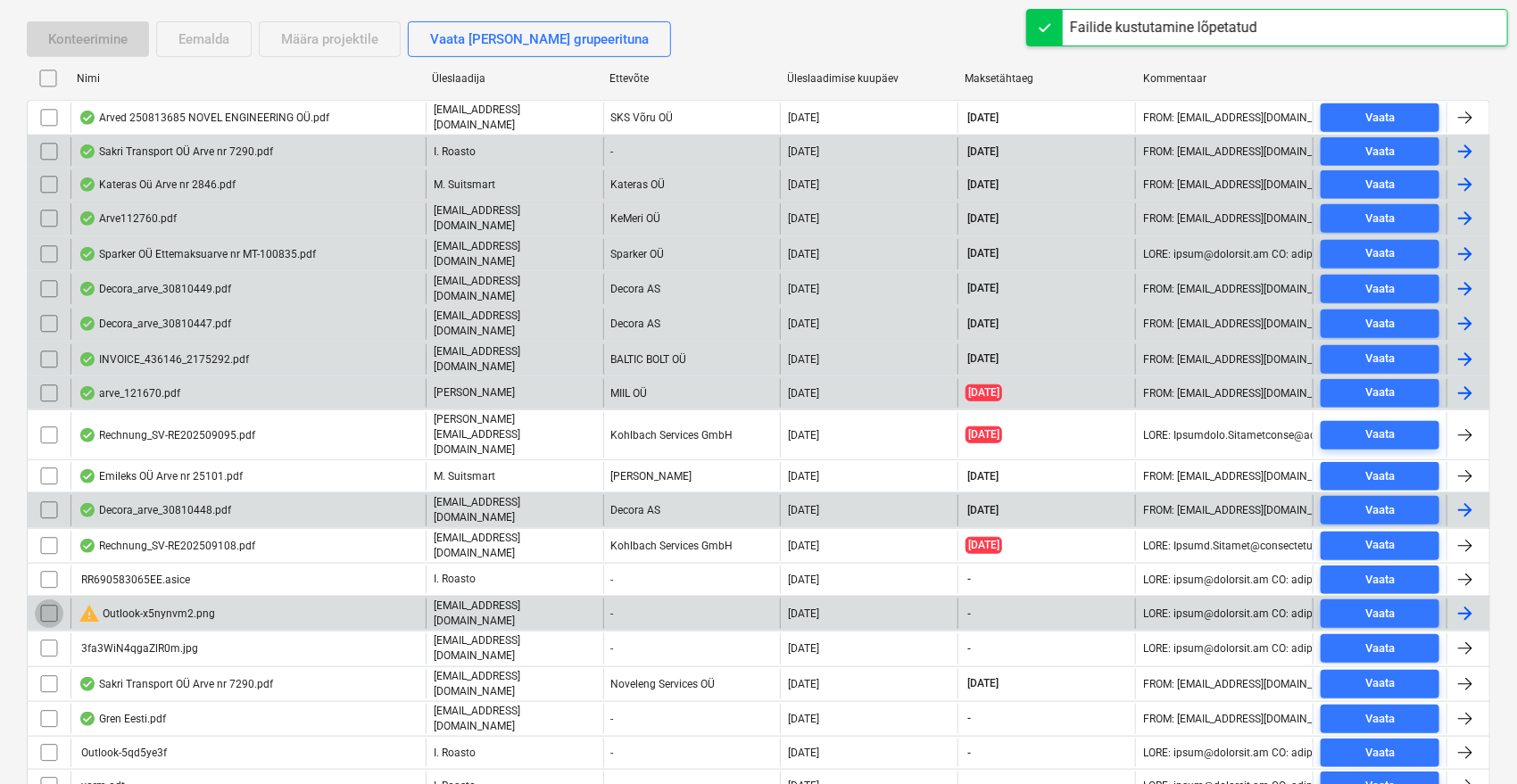
click at [40, 600] on input "checkbox" at bounding box center [49, 614] width 29 height 29
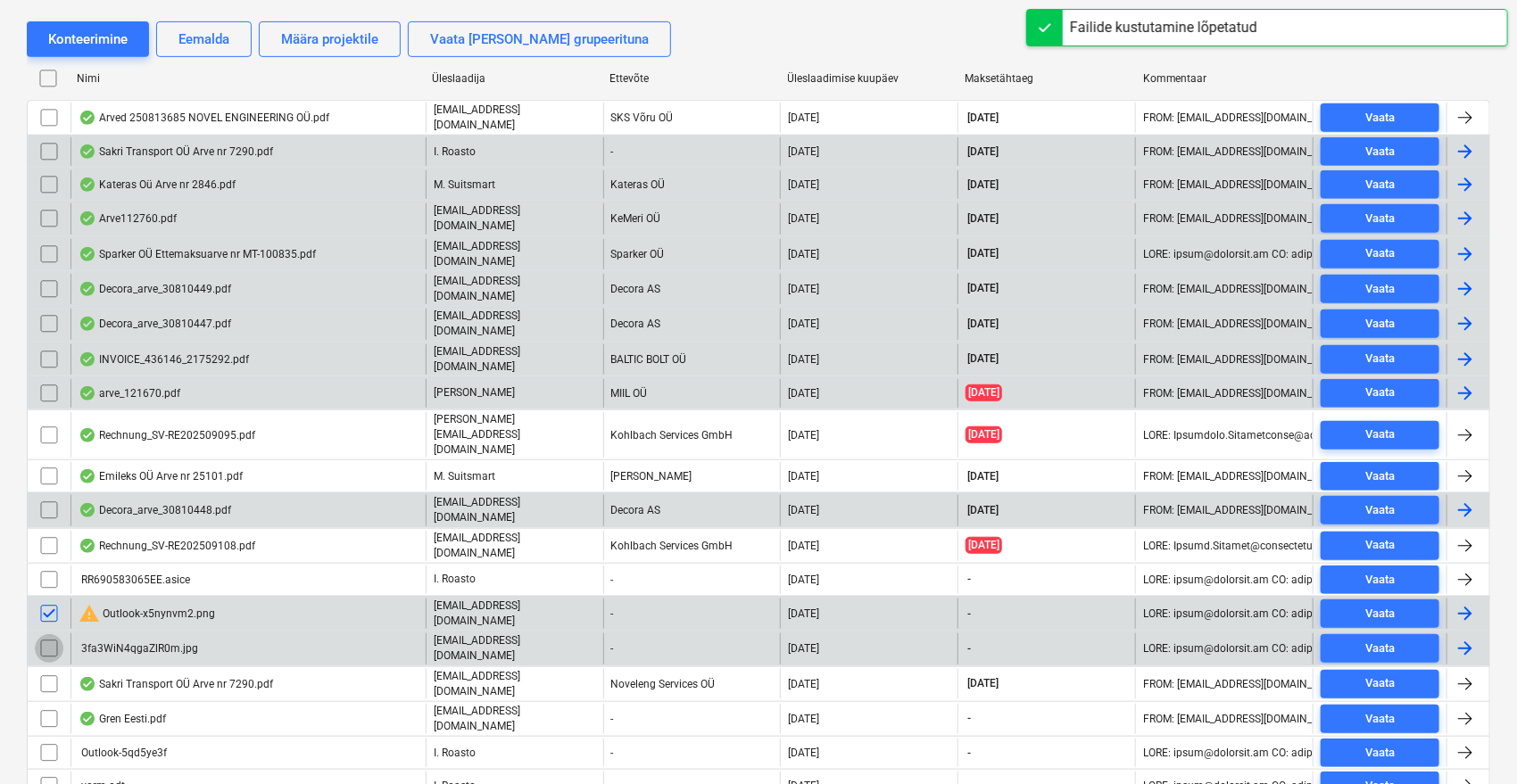
click at [48, 635] on input "checkbox" at bounding box center [49, 649] width 29 height 29
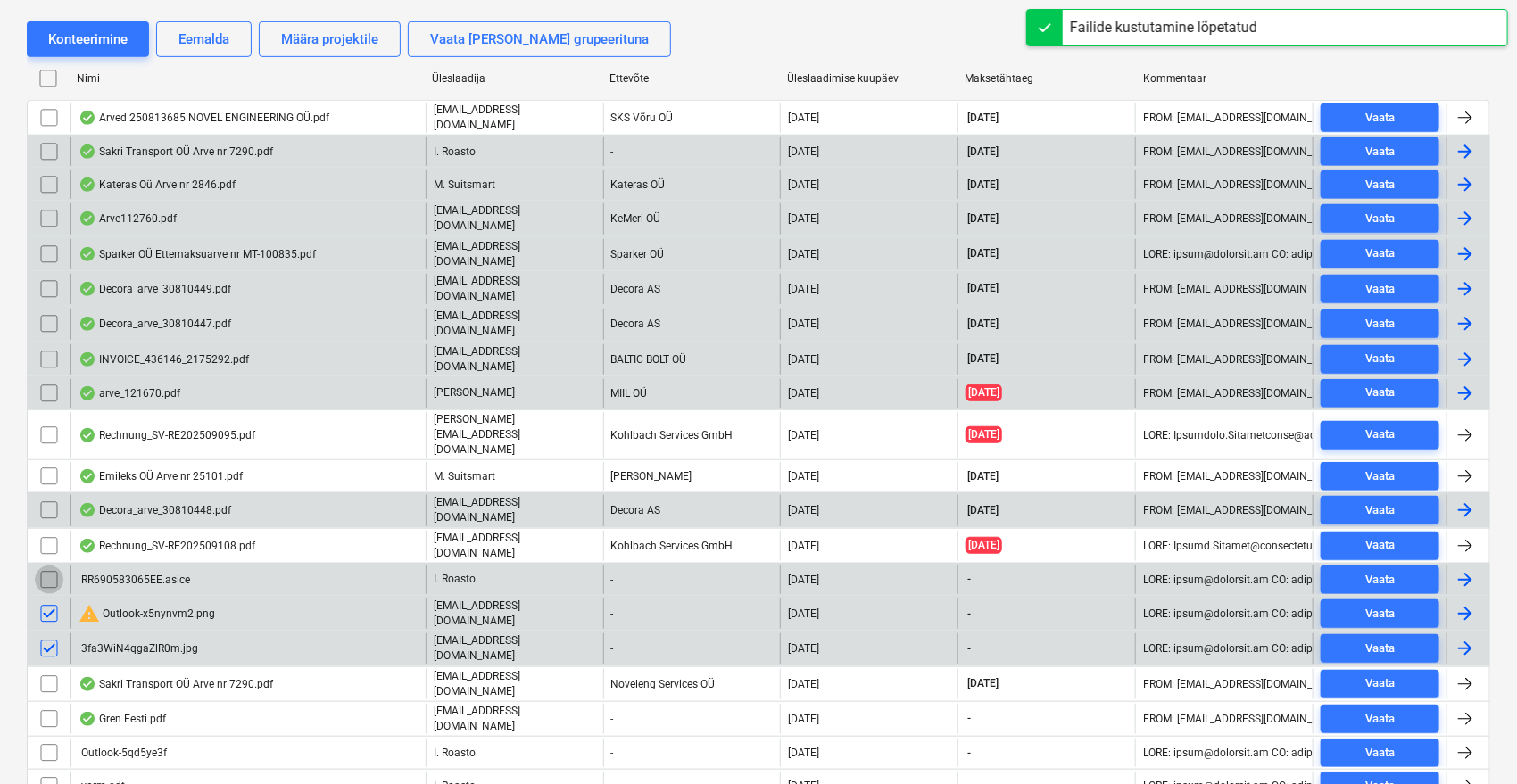
click at [53, 566] on input "checkbox" at bounding box center [49, 579] width 29 height 29
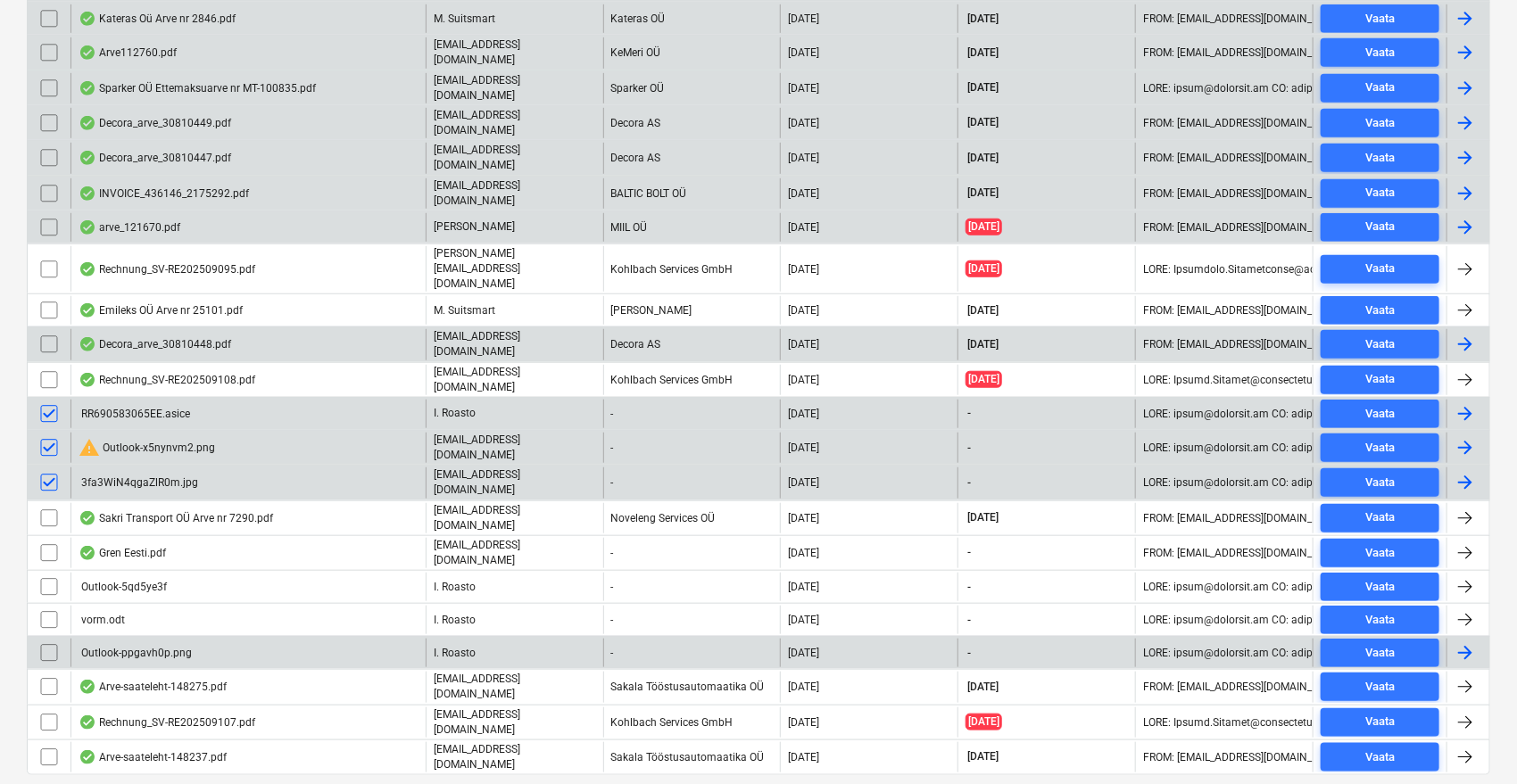
scroll to position [566, 0]
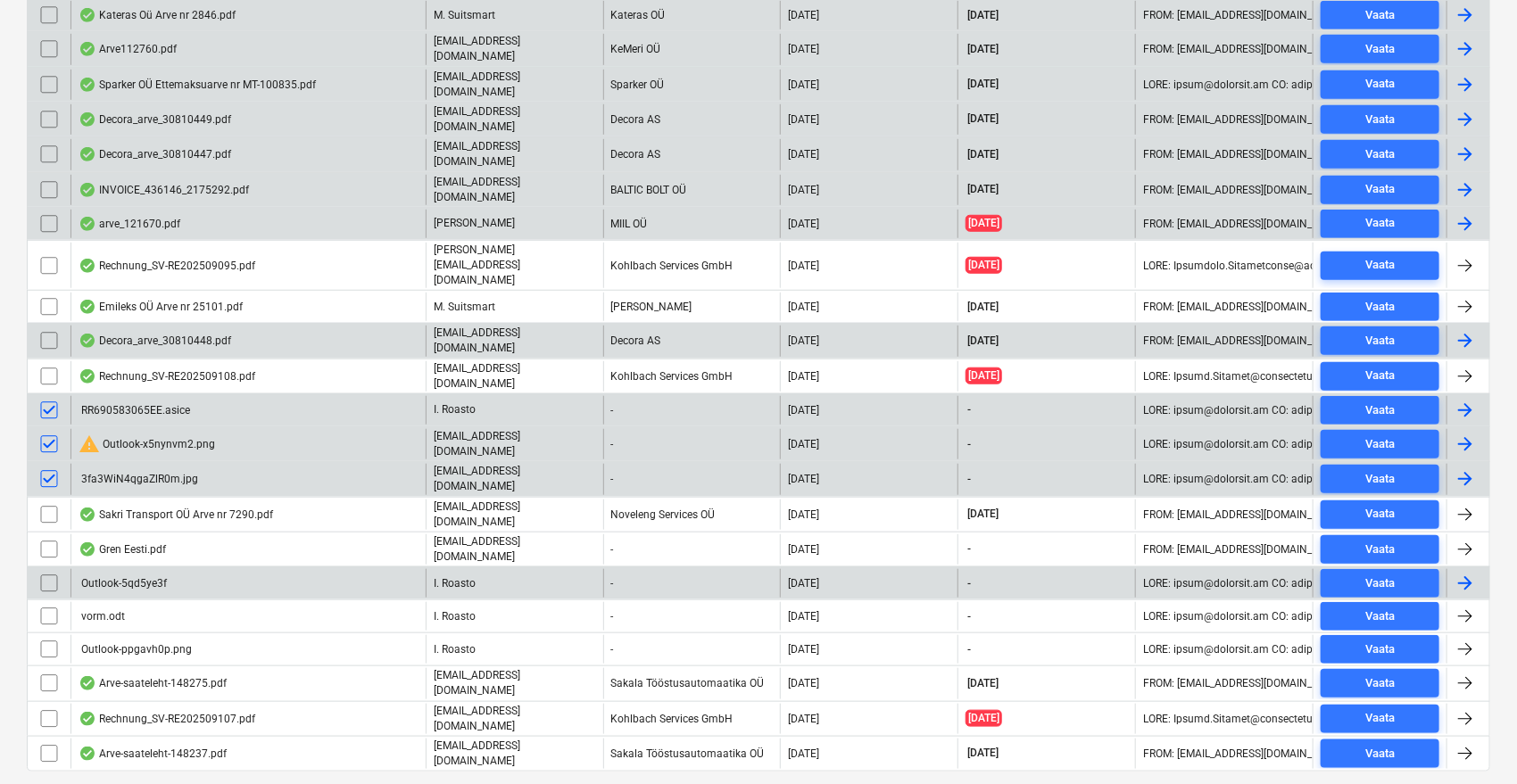
click at [51, 569] on input "checkbox" at bounding box center [49, 583] width 29 height 29
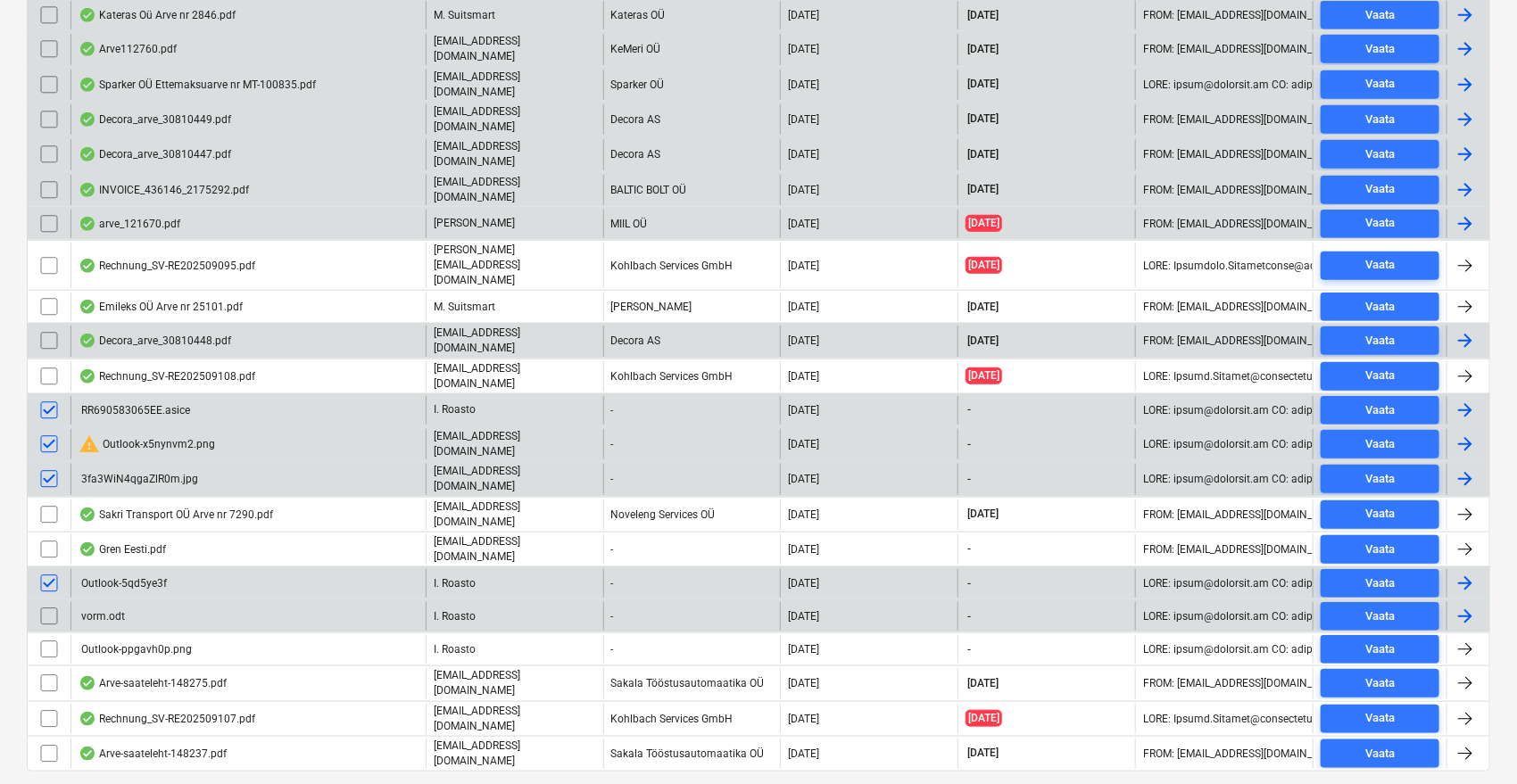
click at [51, 603] on input "checkbox" at bounding box center [49, 616] width 29 height 29
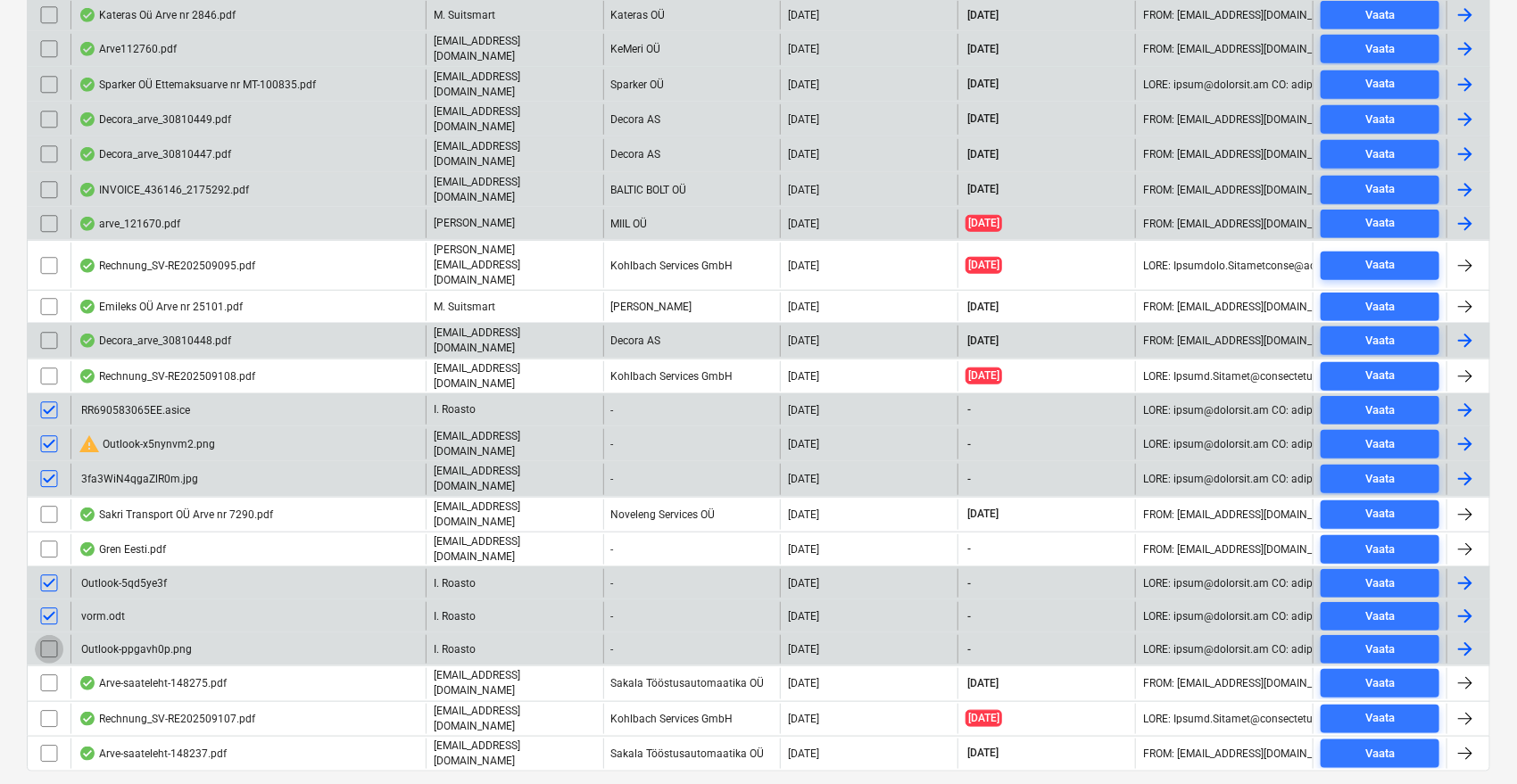
click at [53, 635] on input "checkbox" at bounding box center [49, 649] width 29 height 29
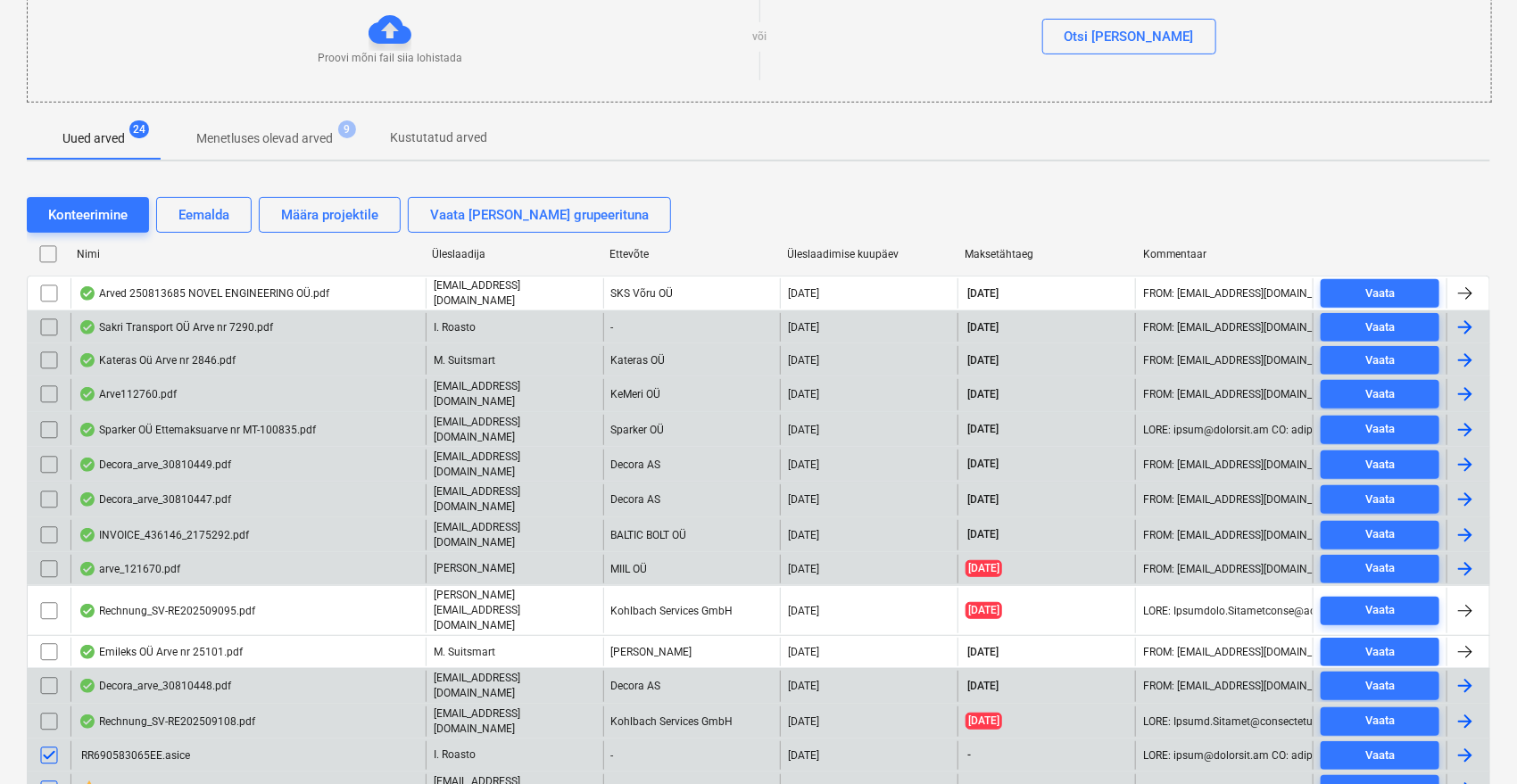
scroll to position [0, 0]
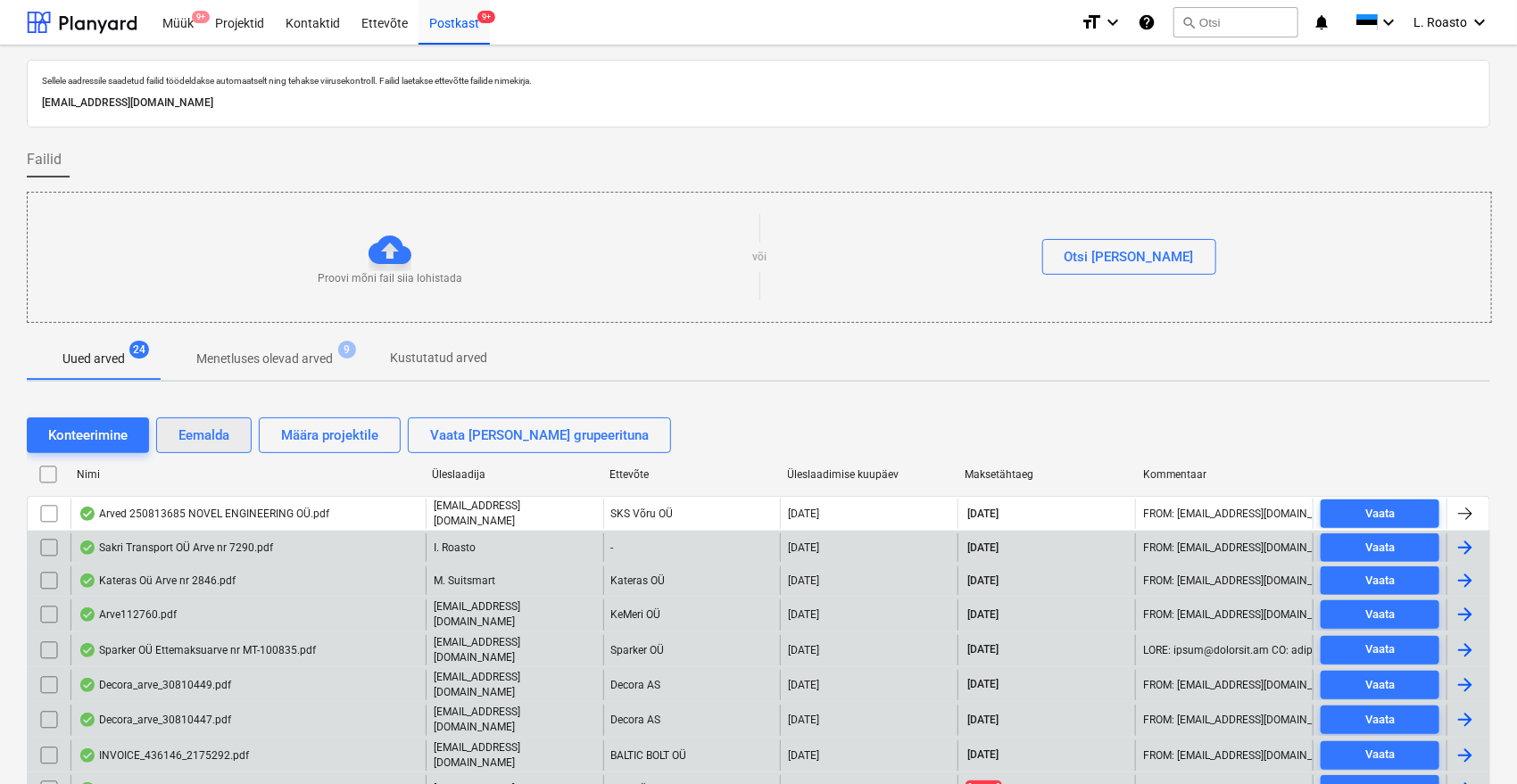
click at [208, 434] on div "Eemalda" at bounding box center [204, 435] width 51 height 23
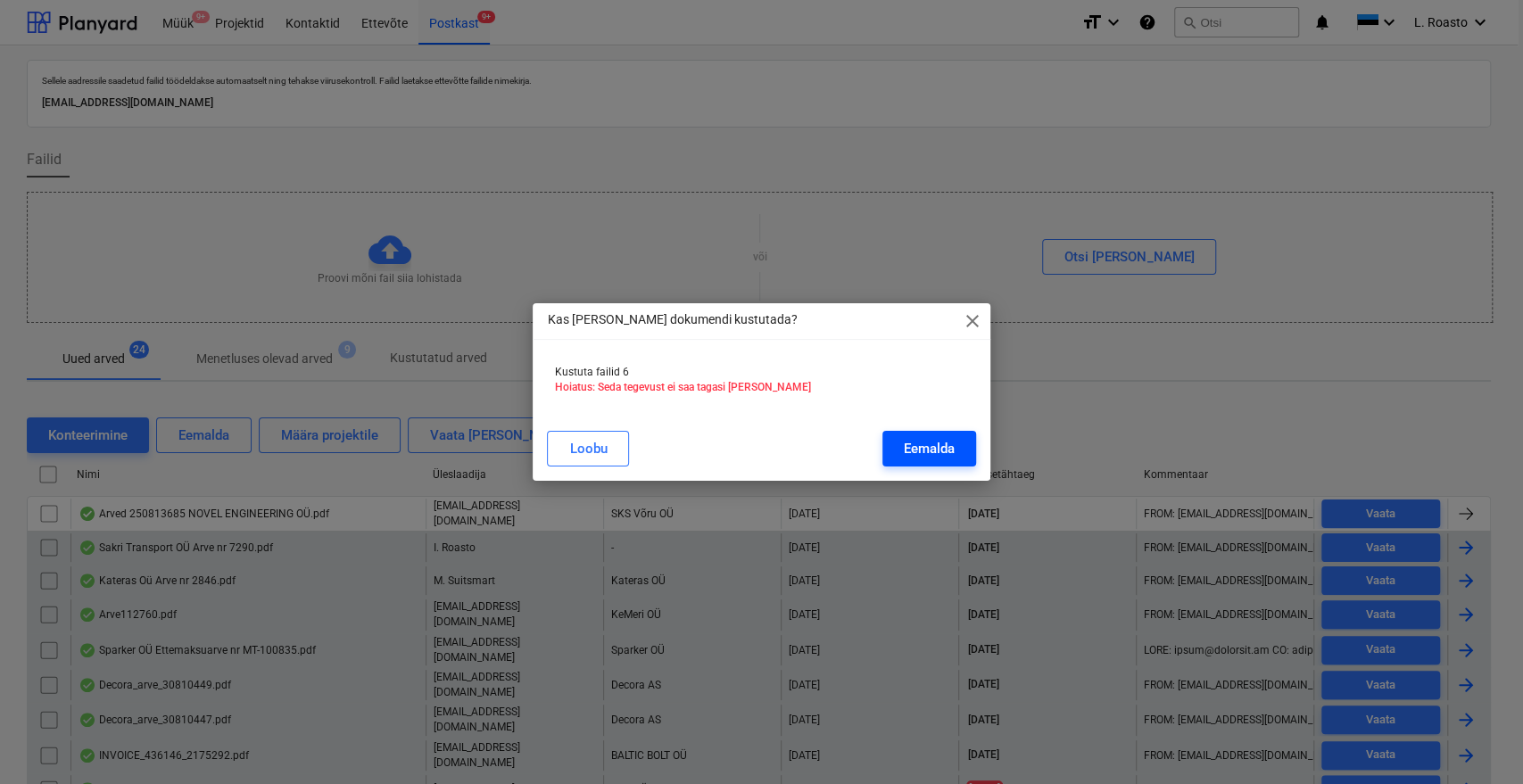
click at [912, 447] on div "Eemalda" at bounding box center [929, 449] width 51 height 23
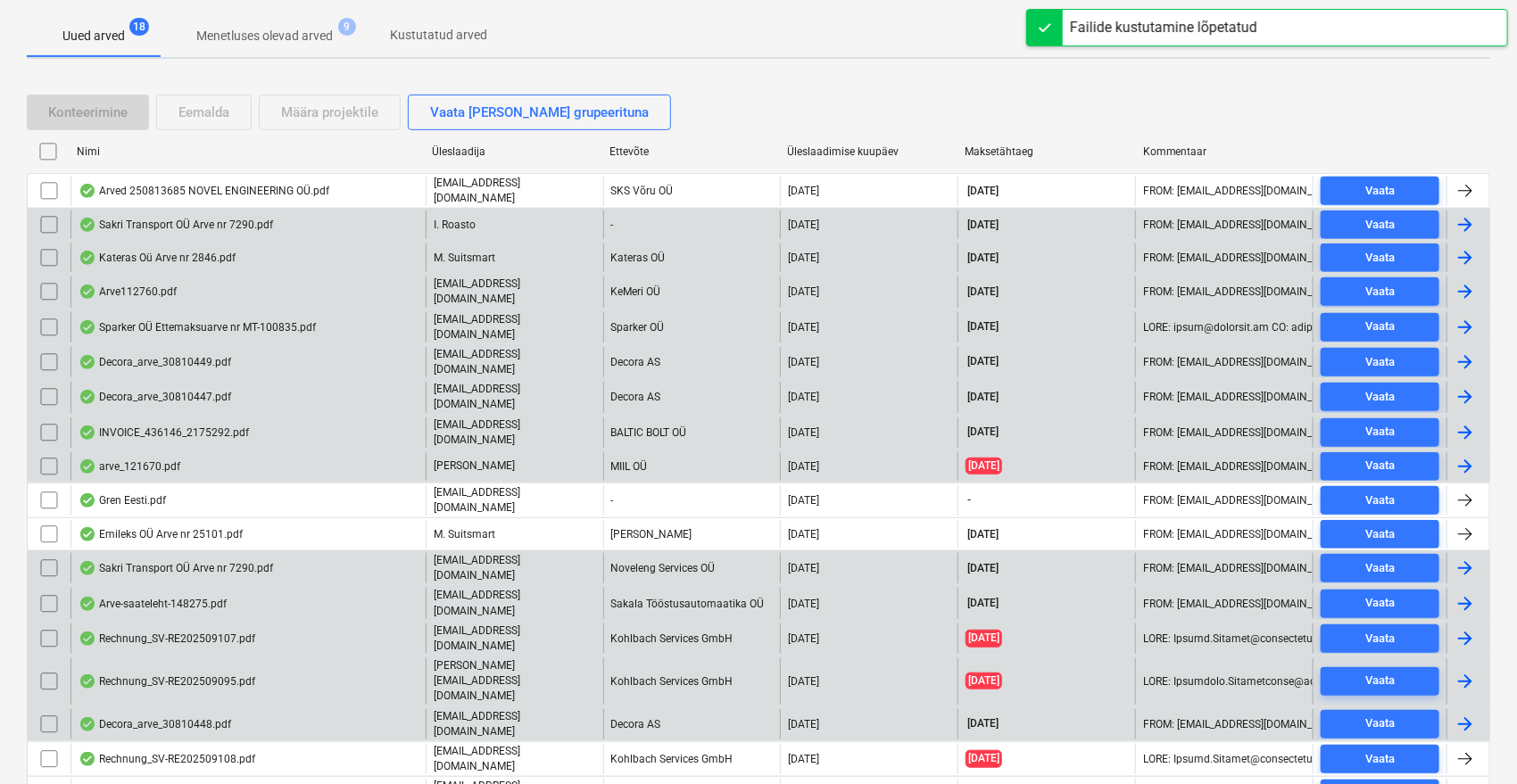
scroll to position [369, 0]
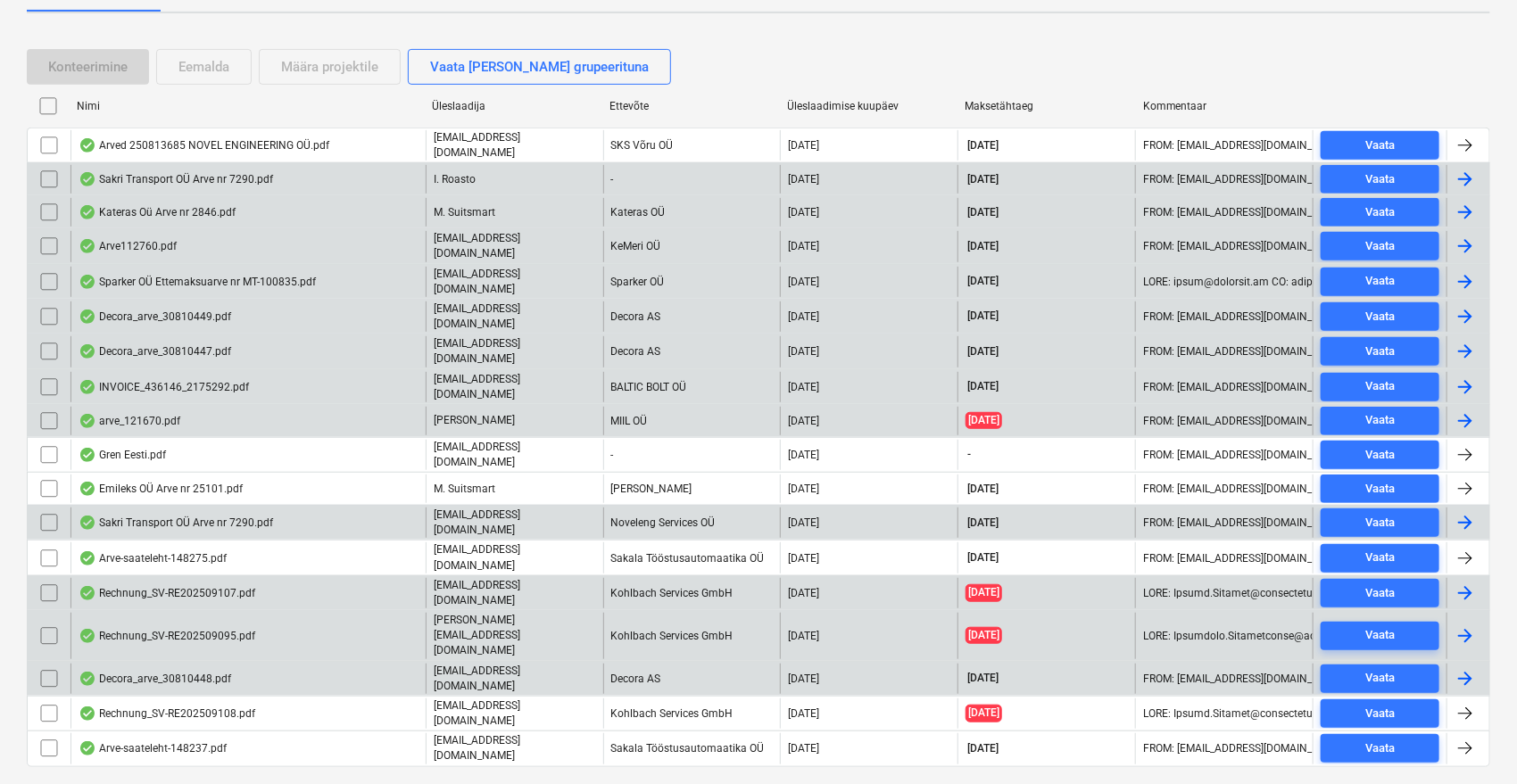
click at [235, 380] on div "INVOICE_436146_2175292.pdf" at bounding box center [163, 387] width 171 height 14
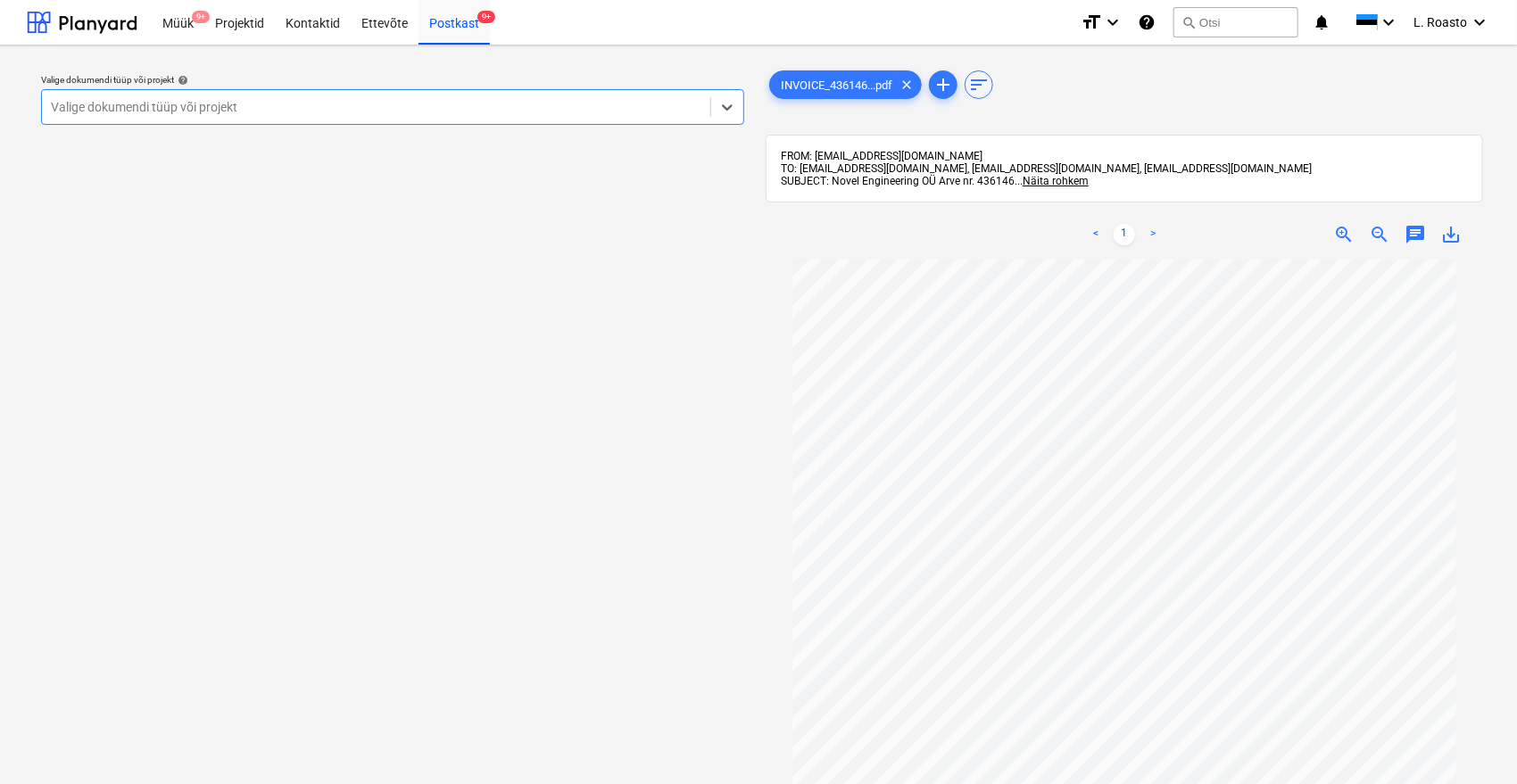
click at [382, 92] on div "Valige dokumendi tüüp või projekt" at bounding box center [393, 107] width 703 height 36
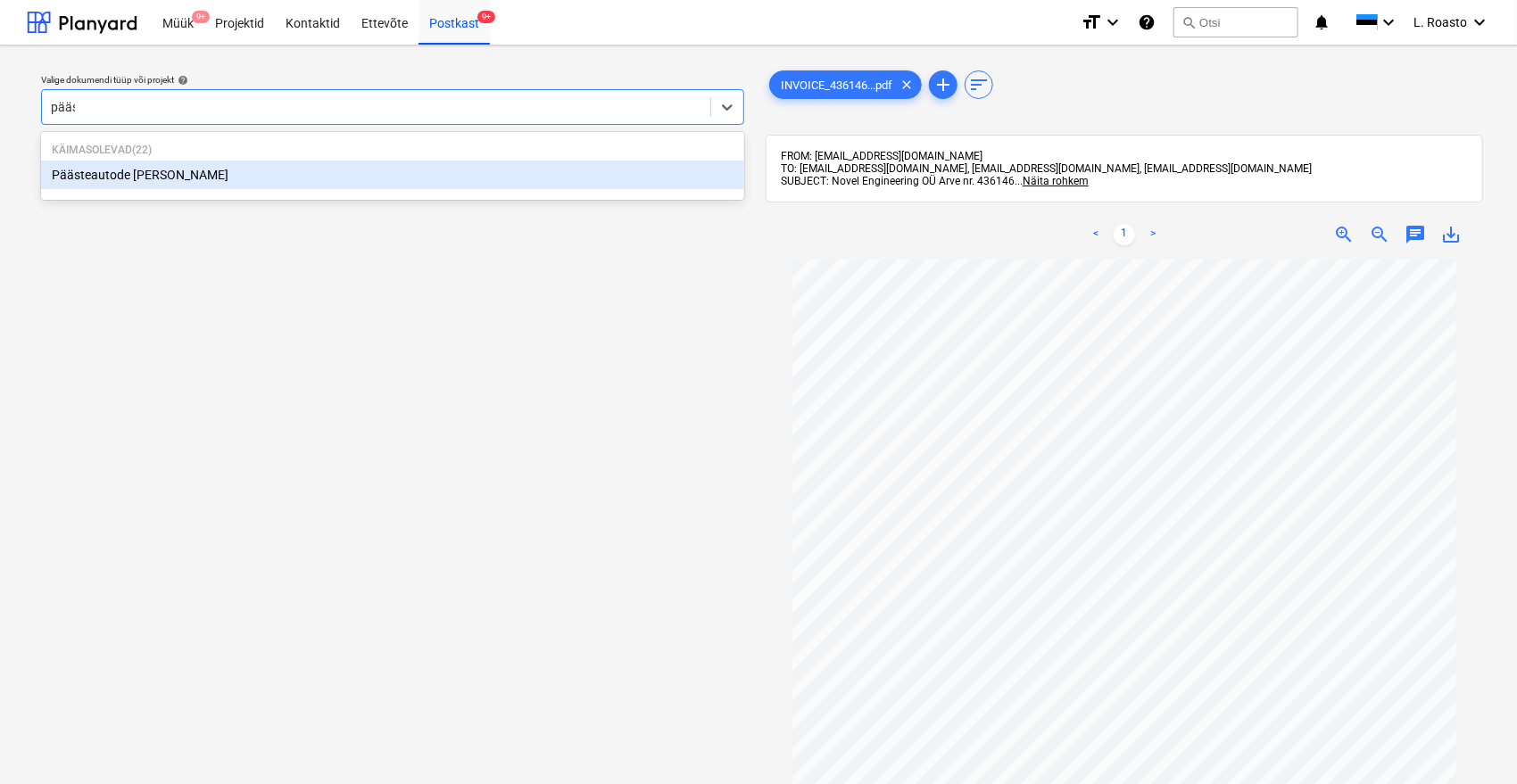
type input "pääst"
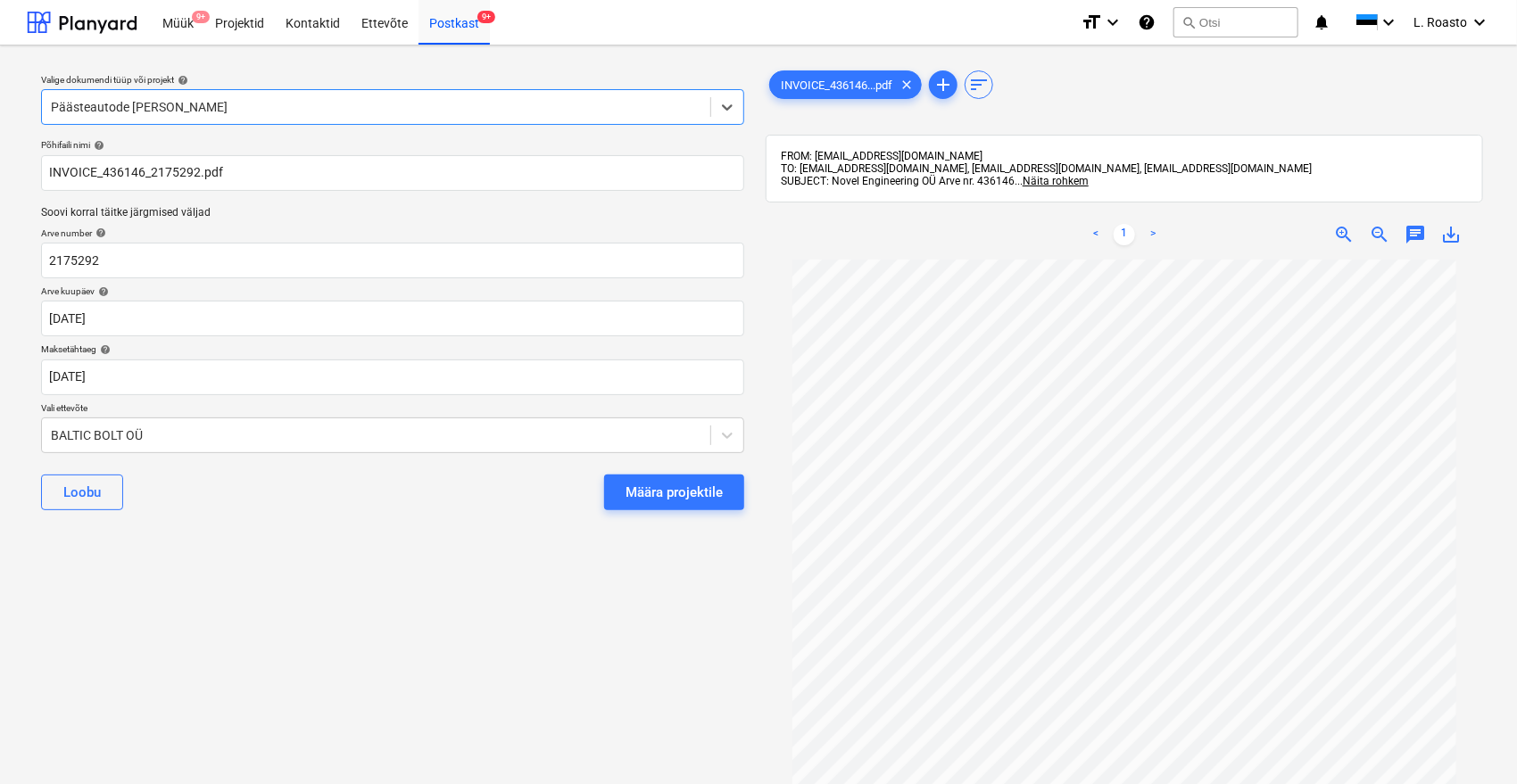
click at [702, 482] on div "Määra projektile" at bounding box center [675, 492] width 98 height 23
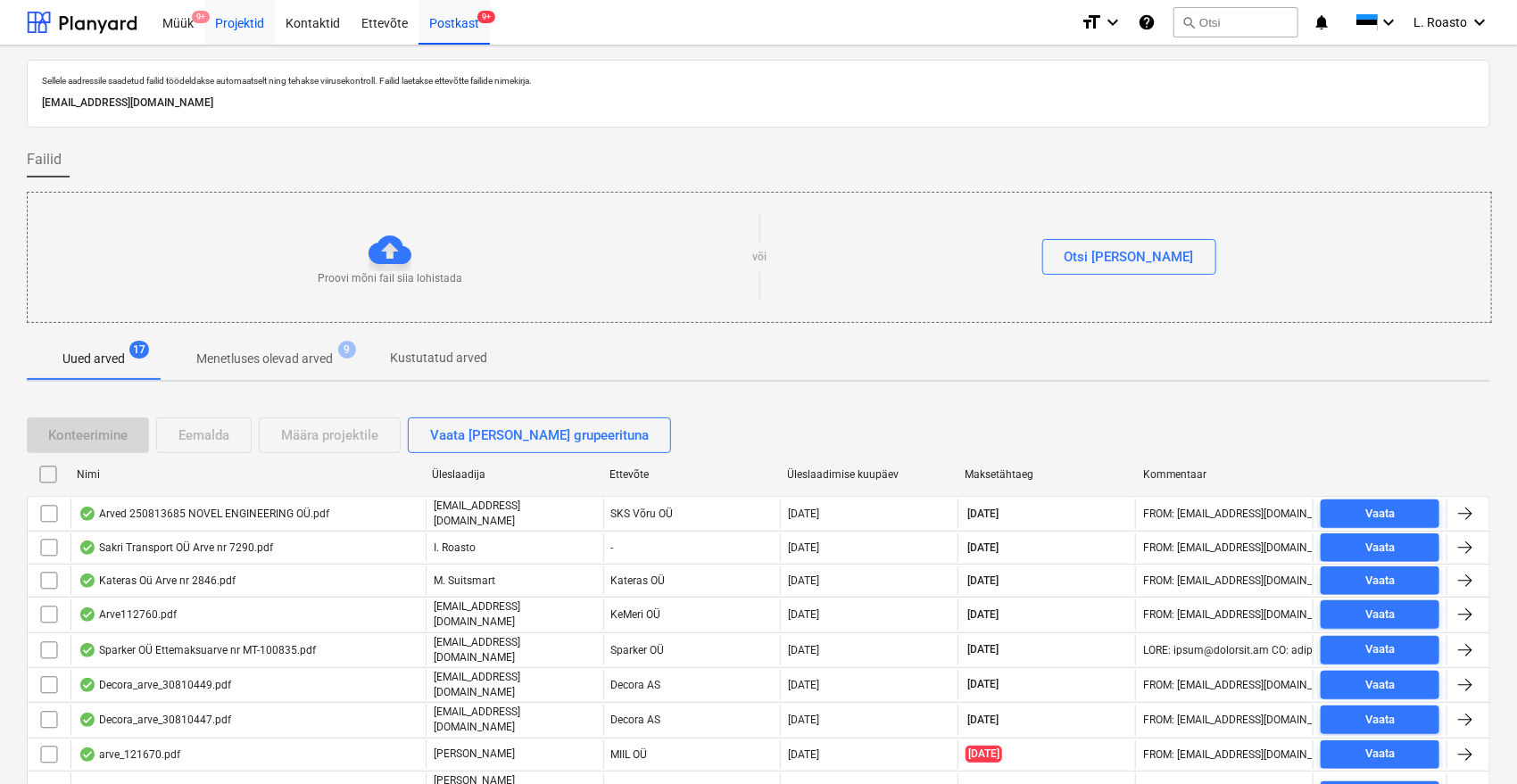
click at [252, 31] on div "Projektid" at bounding box center [240, 21] width 71 height 45
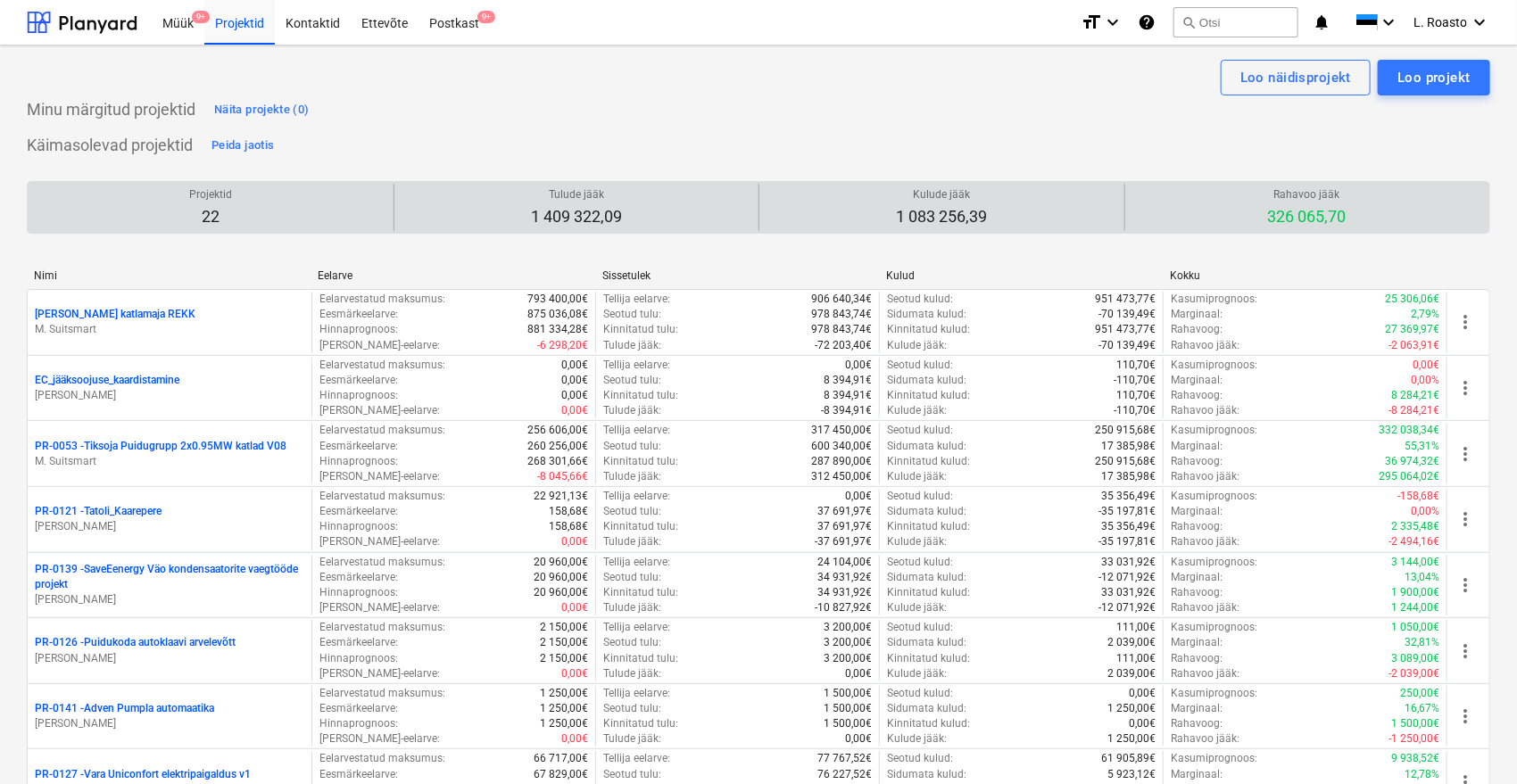
scroll to position [1036, 0]
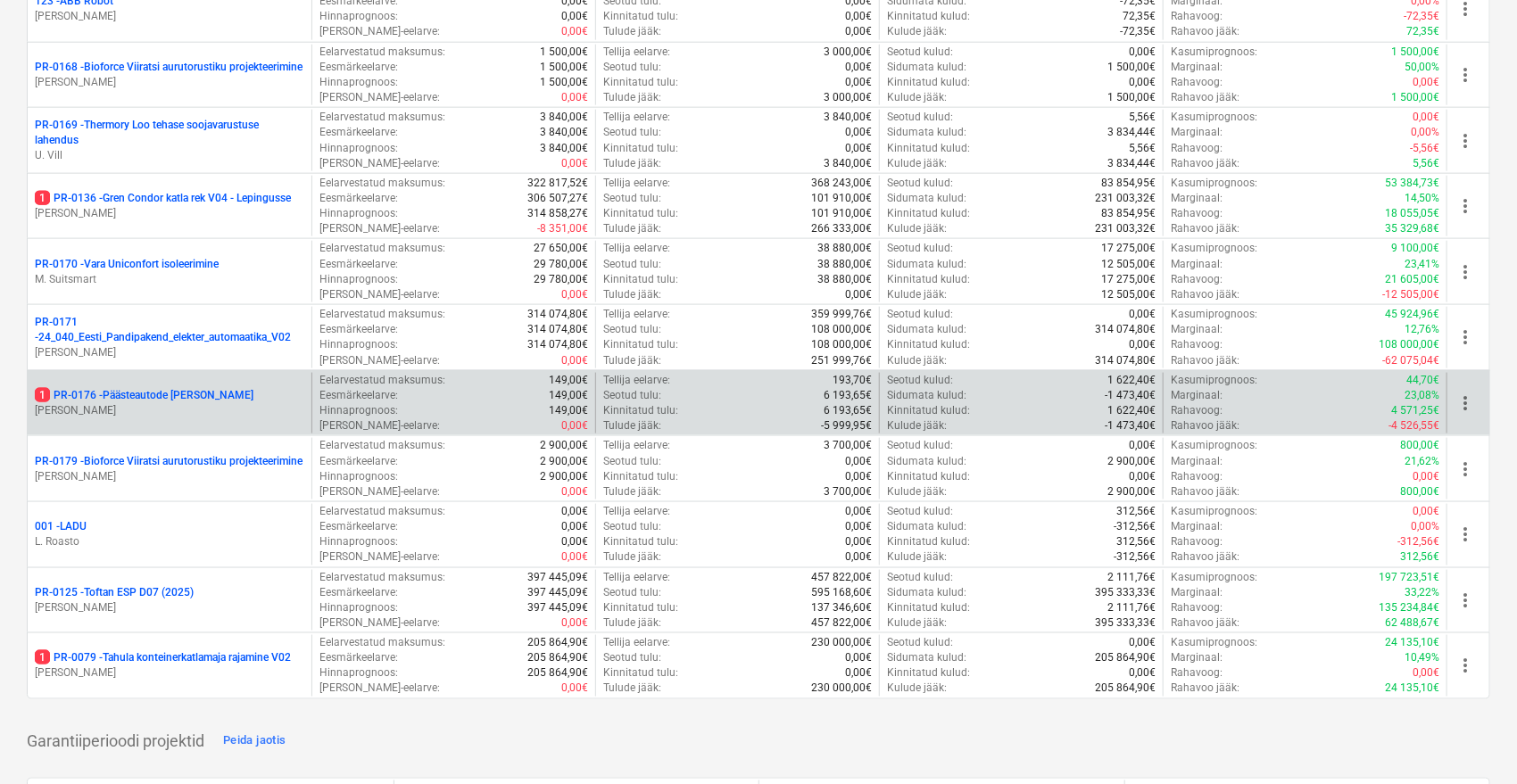
click at [191, 388] on p "1 PR-0176 - Päästeautode [PERSON_NAME]" at bounding box center [144, 395] width 218 height 15
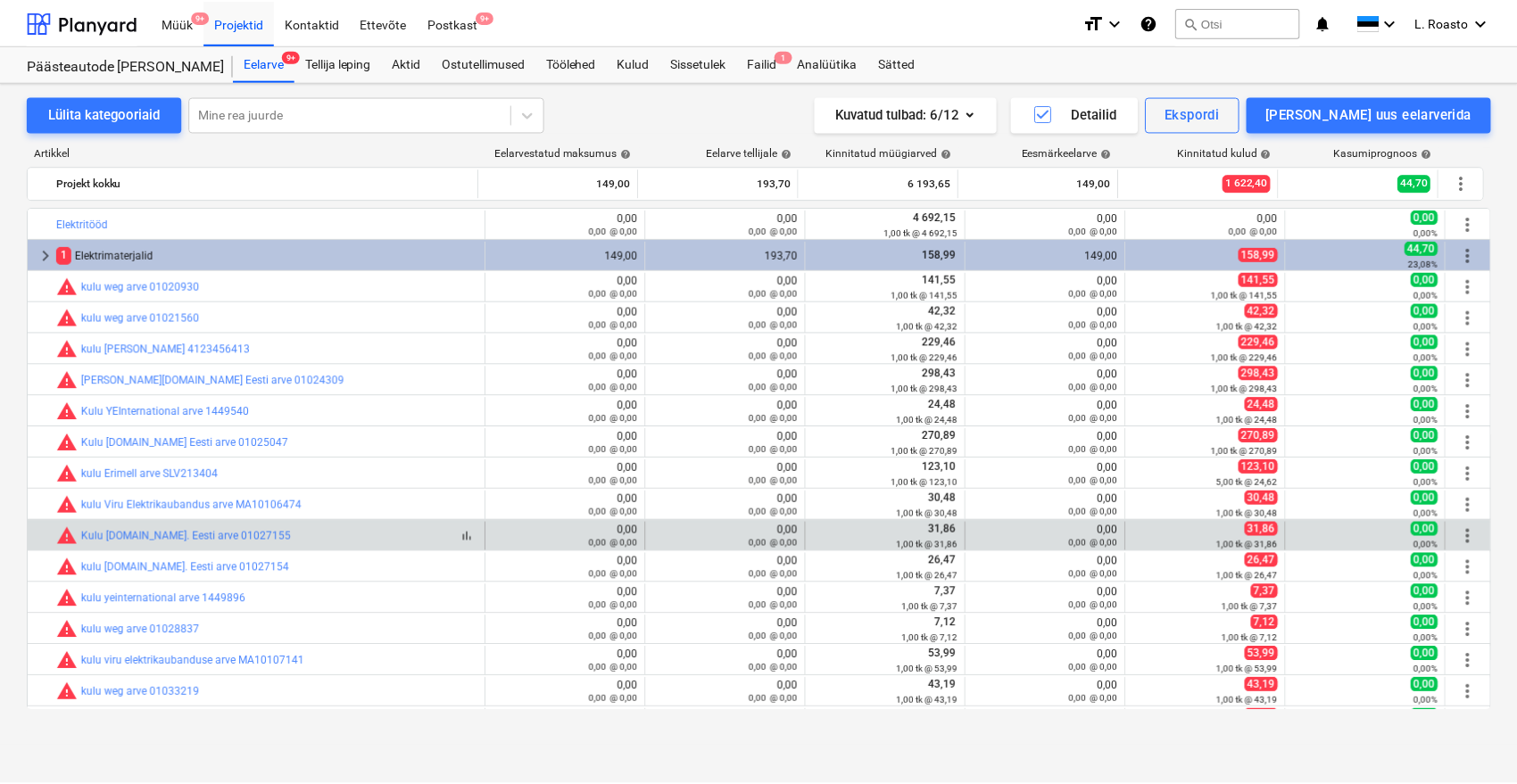
scroll to position [89, 0]
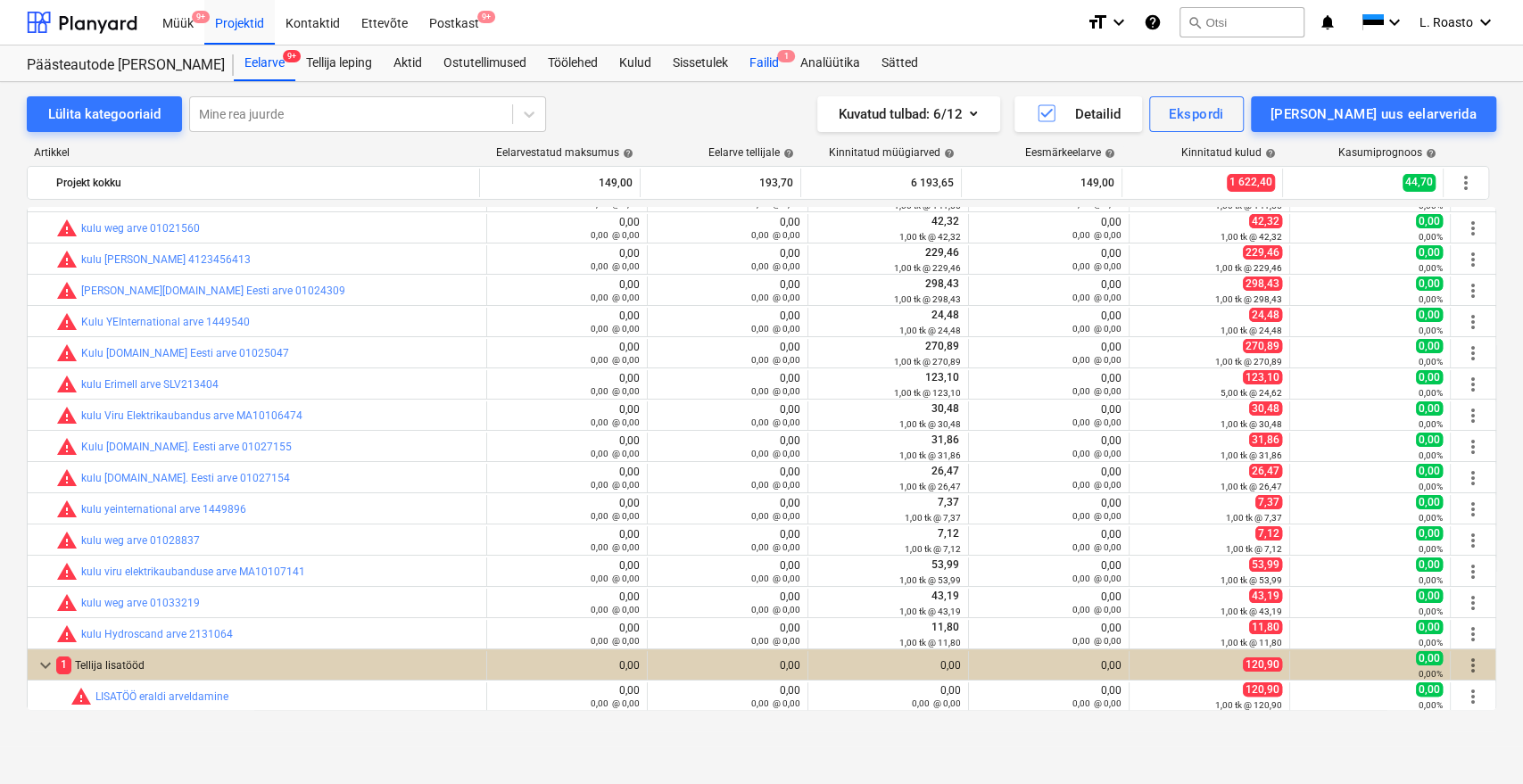
click at [767, 70] on div "Failid 1" at bounding box center [764, 63] width 51 height 36
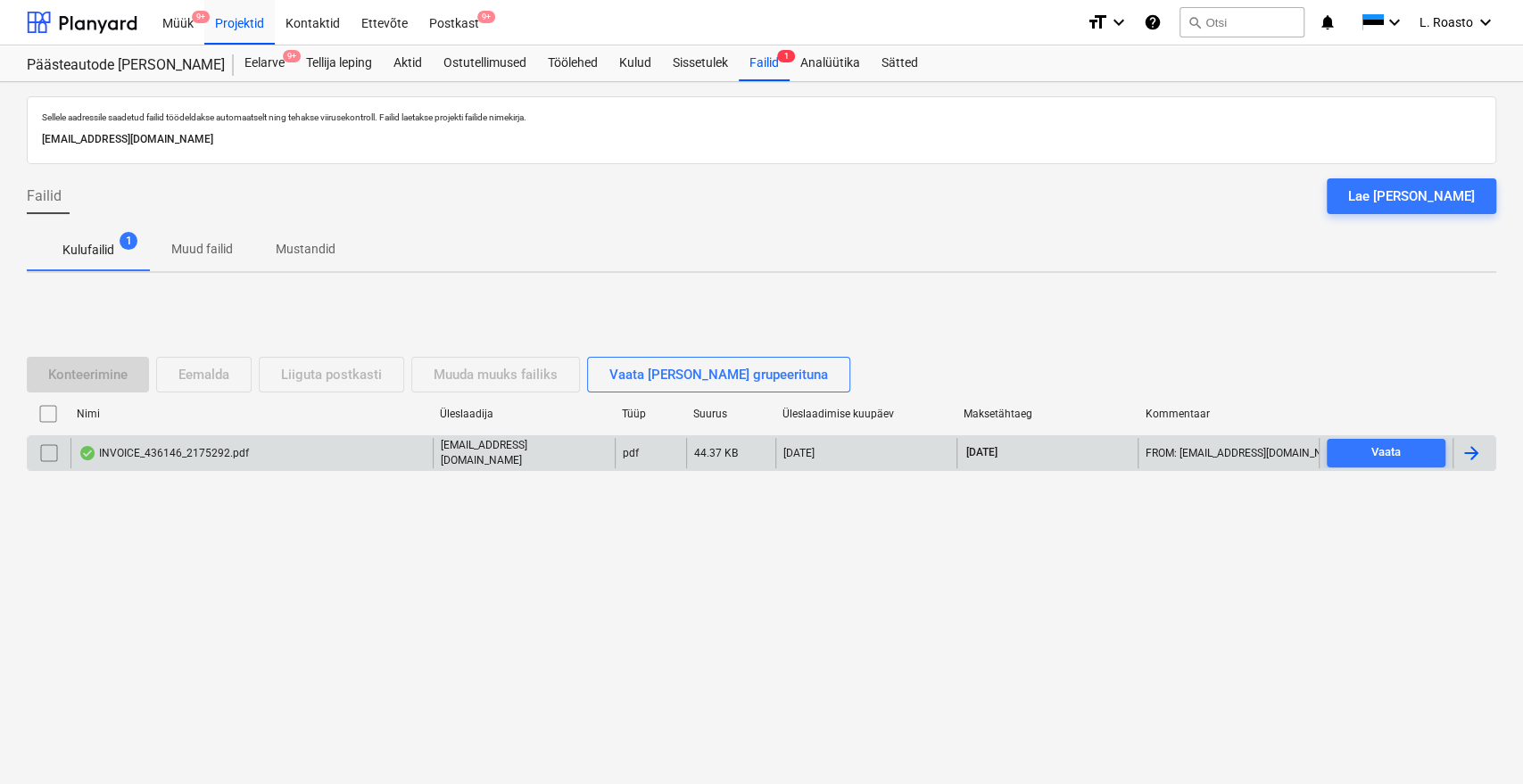
click at [1478, 449] on div at bounding box center [1470, 452] width 21 height 21
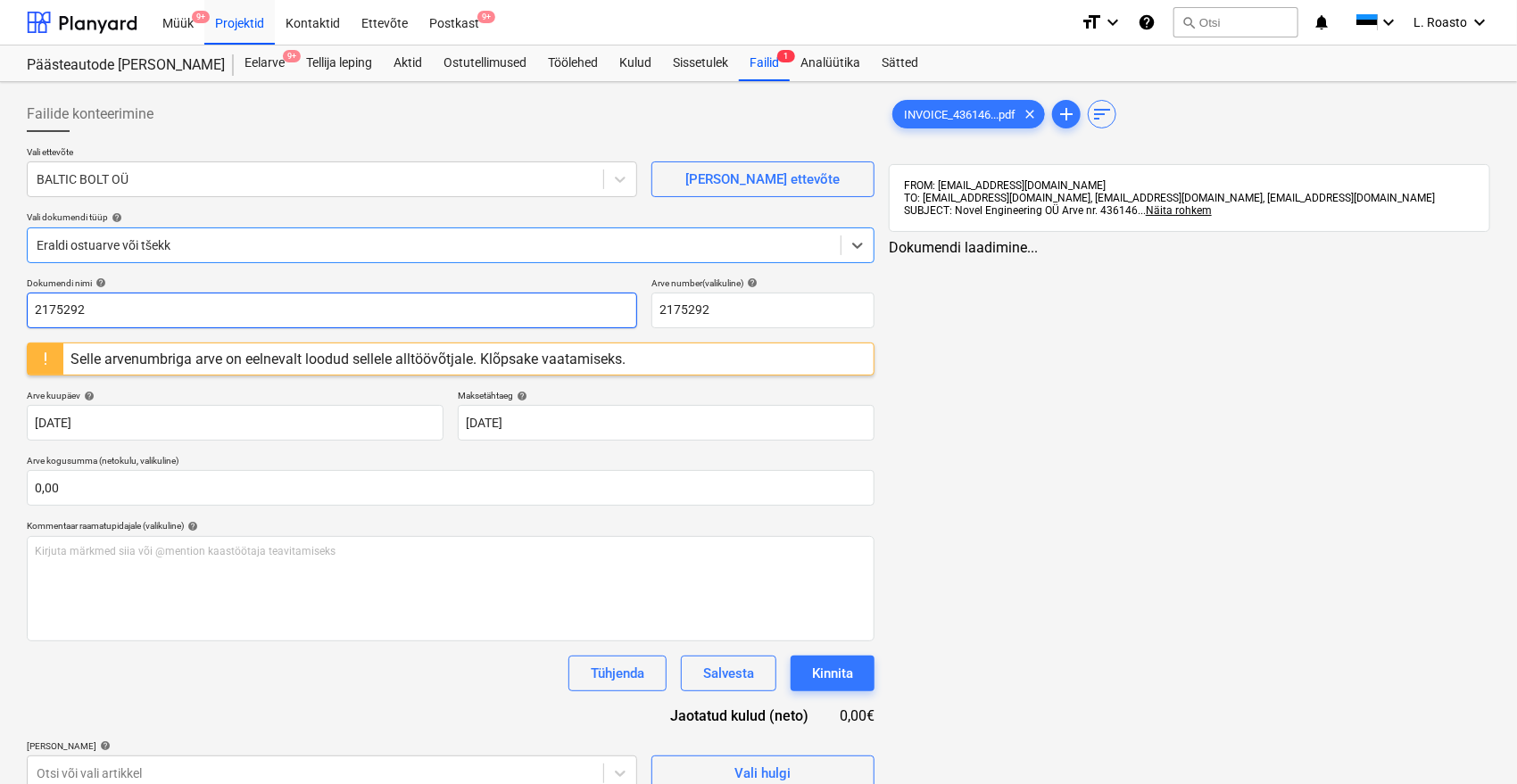
click at [33, 314] on input "2175292" at bounding box center [332, 310] width 610 height 36
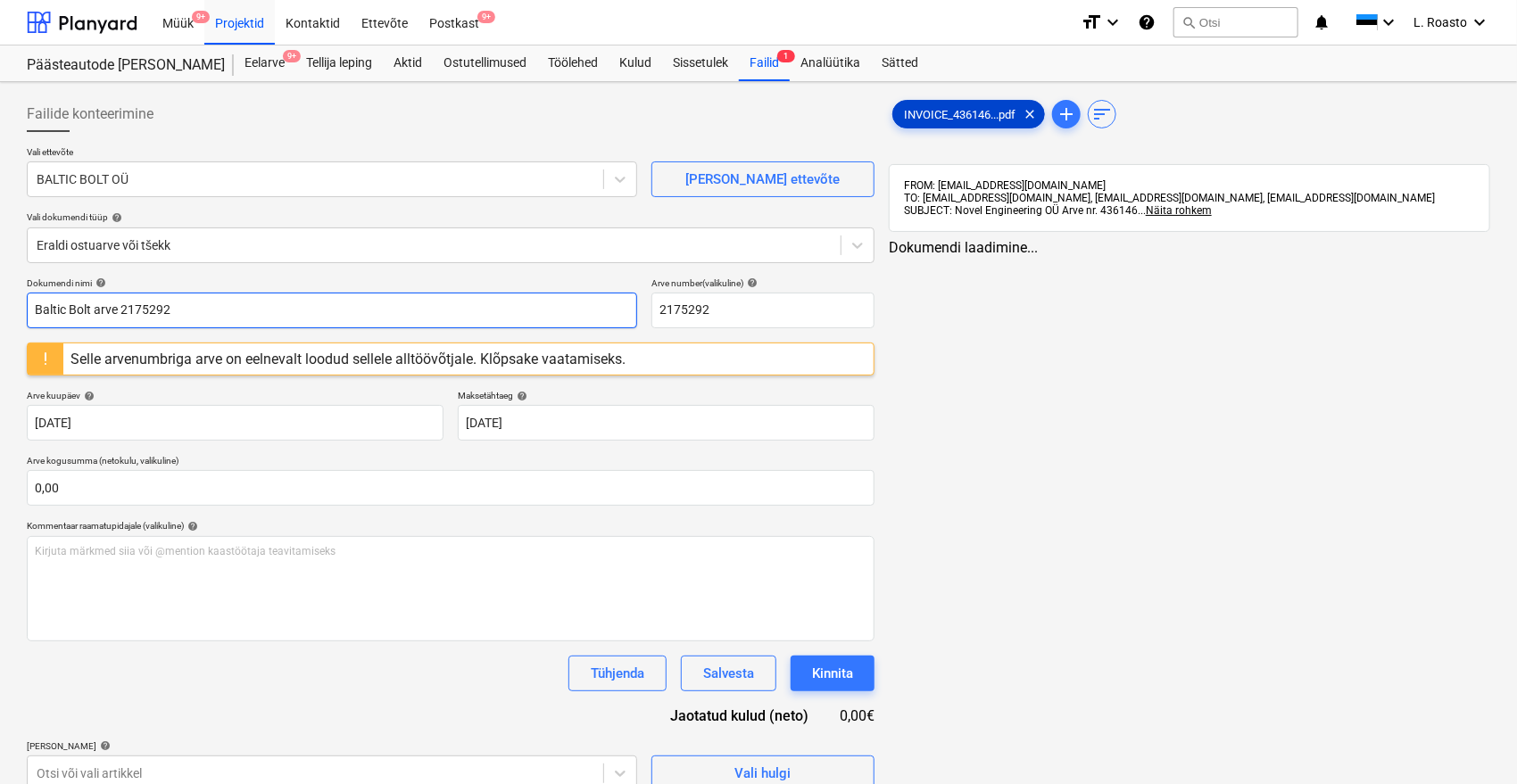
type input "Baltic Bolt arve 2175292"
click at [965, 113] on span "INVOICE_436146...pdf" at bounding box center [959, 114] width 133 height 14
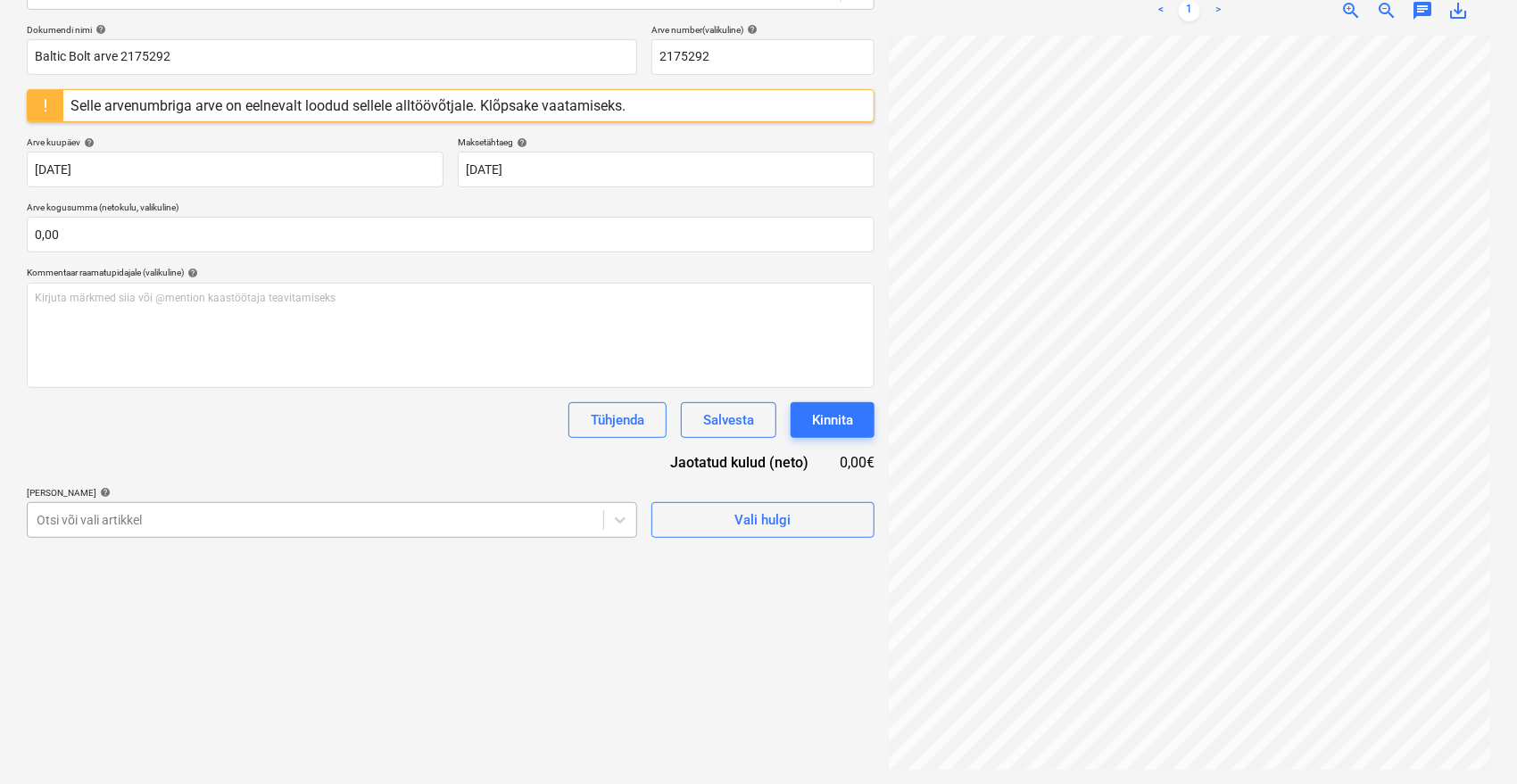
scroll to position [286, 0]
click at [239, 528] on body "Müük 9+ Projektid Kontaktid Ettevõte Postkast 9+ format_size keyboard_arrow_dow…" at bounding box center [758, 138] width 1517 height 784
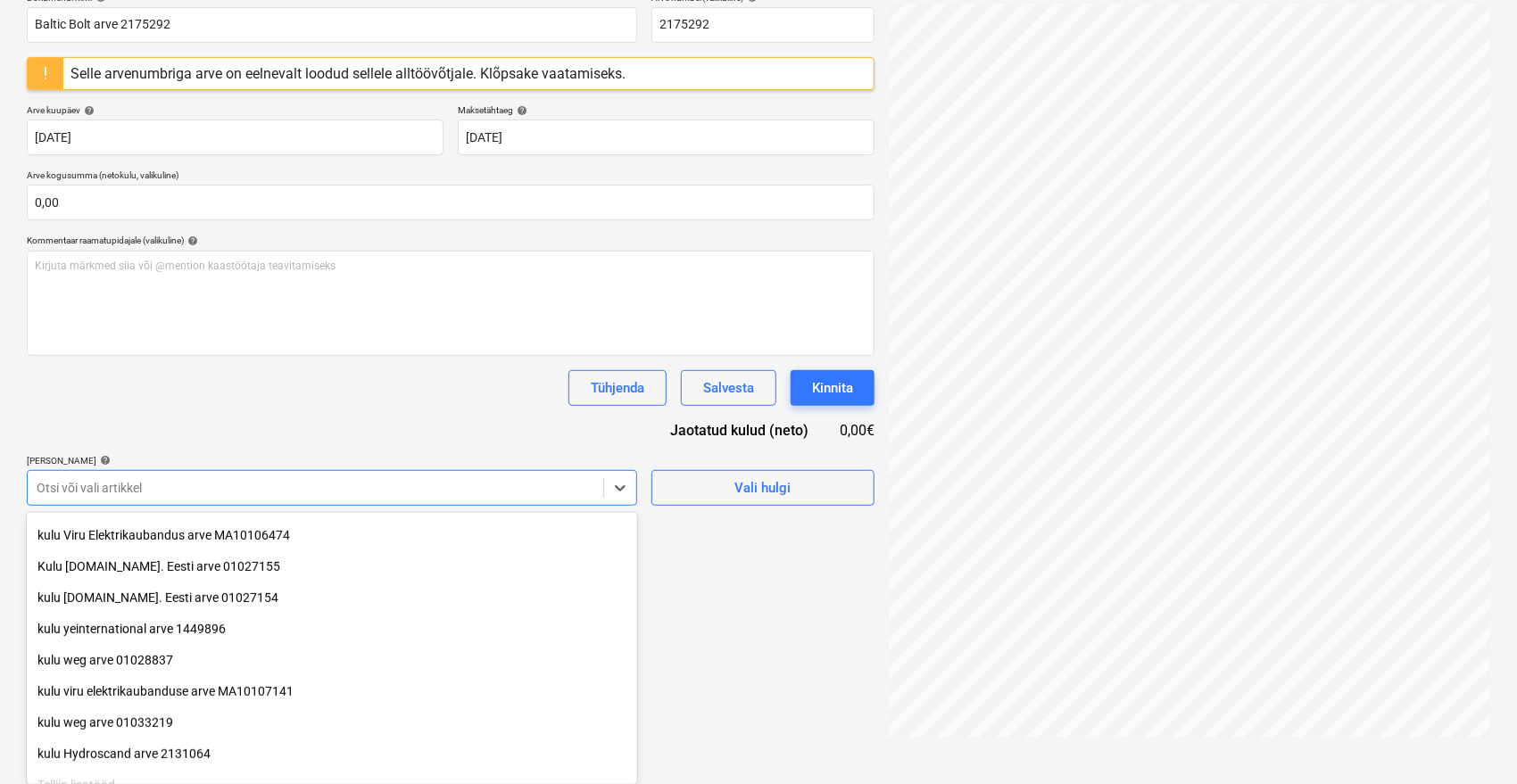
scroll to position [512, 0]
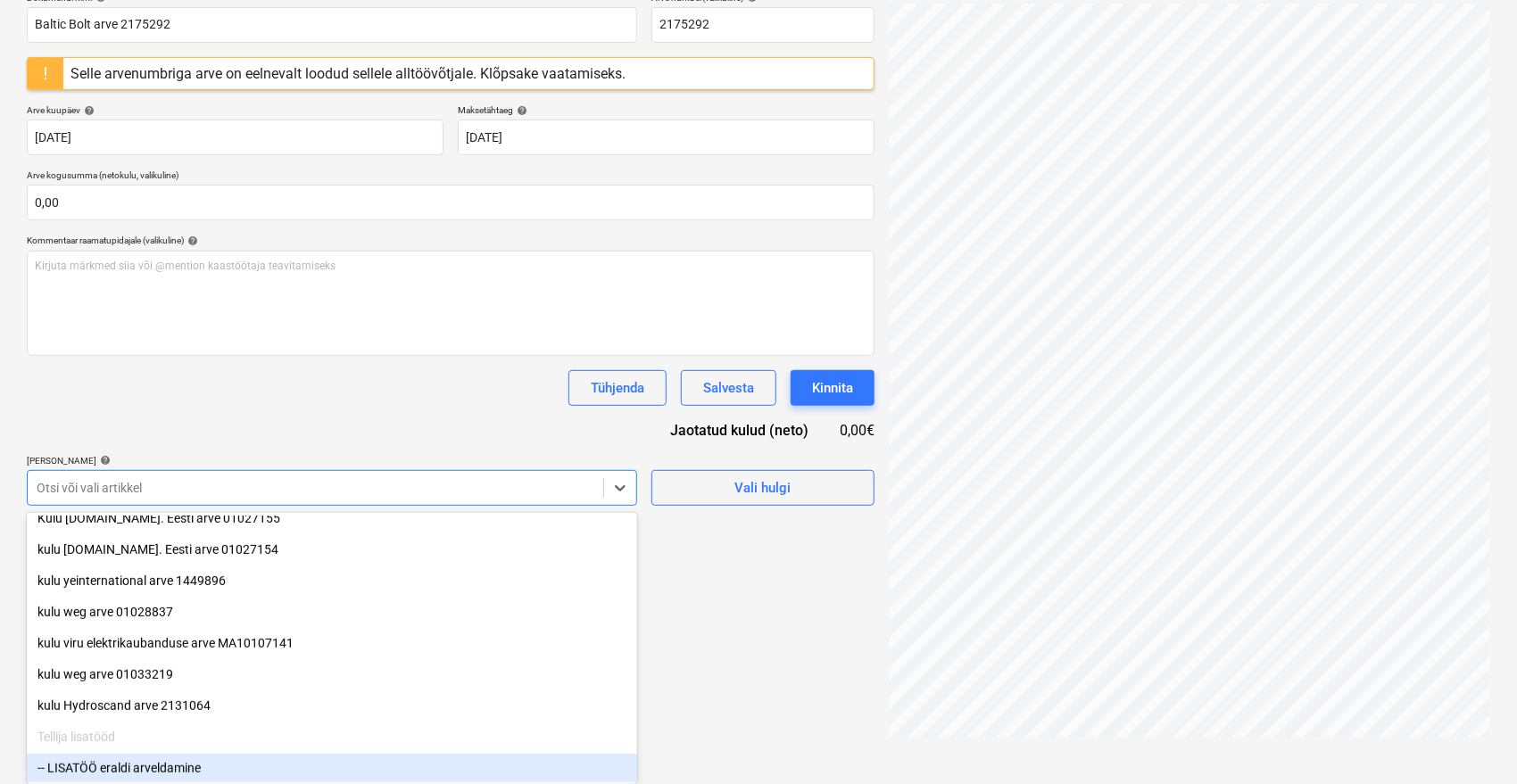
click at [169, 761] on div "-- LISATÖÖ eraldi arveldamine" at bounding box center [332, 767] width 610 height 29
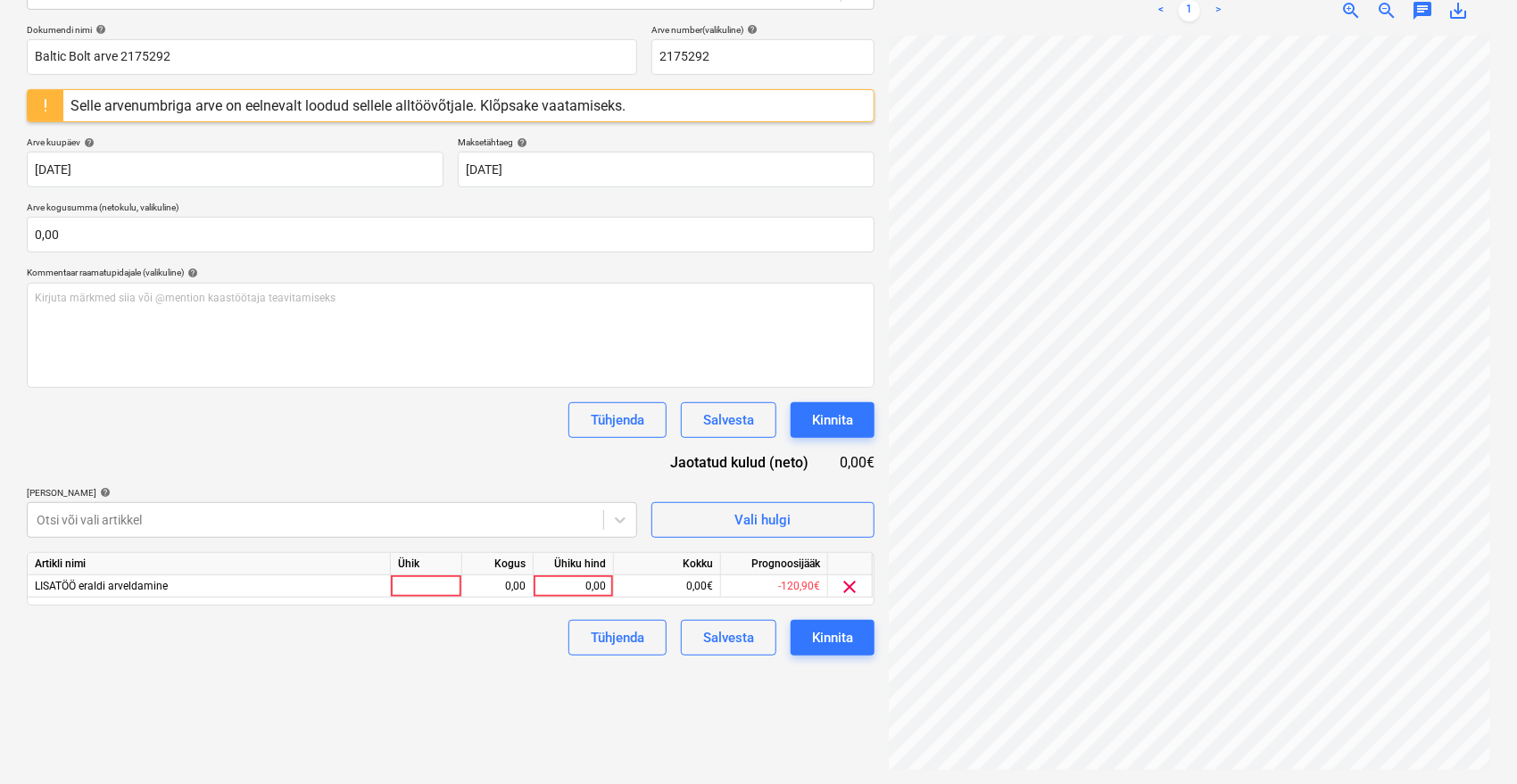
scroll to position [253, 0]
click at [353, 405] on div "Dokumendi nimi help Baltic Bolt arve 2175292 Arve number (valikuline) help 2175…" at bounding box center [451, 340] width 848 height 632
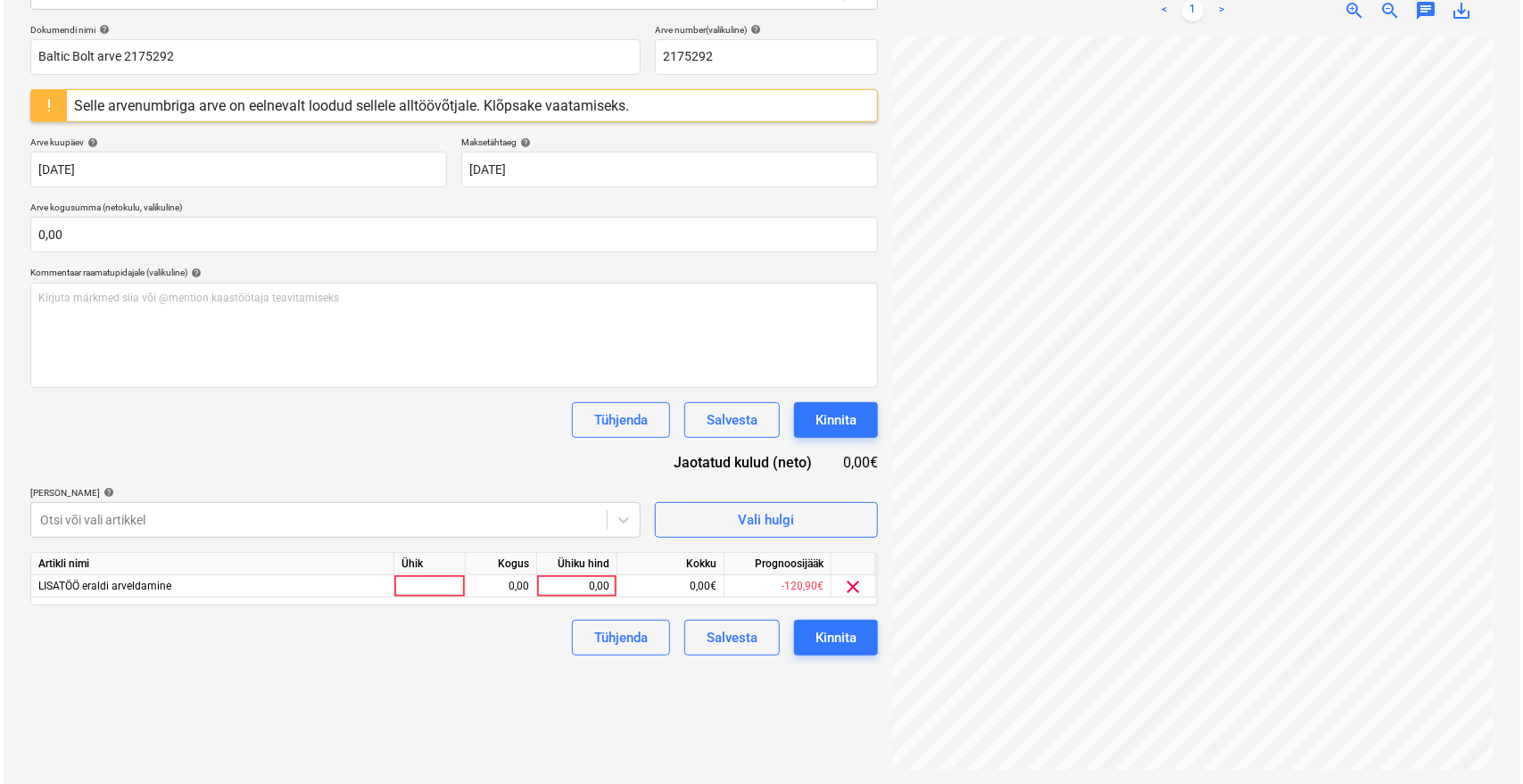
scroll to position [29, 71]
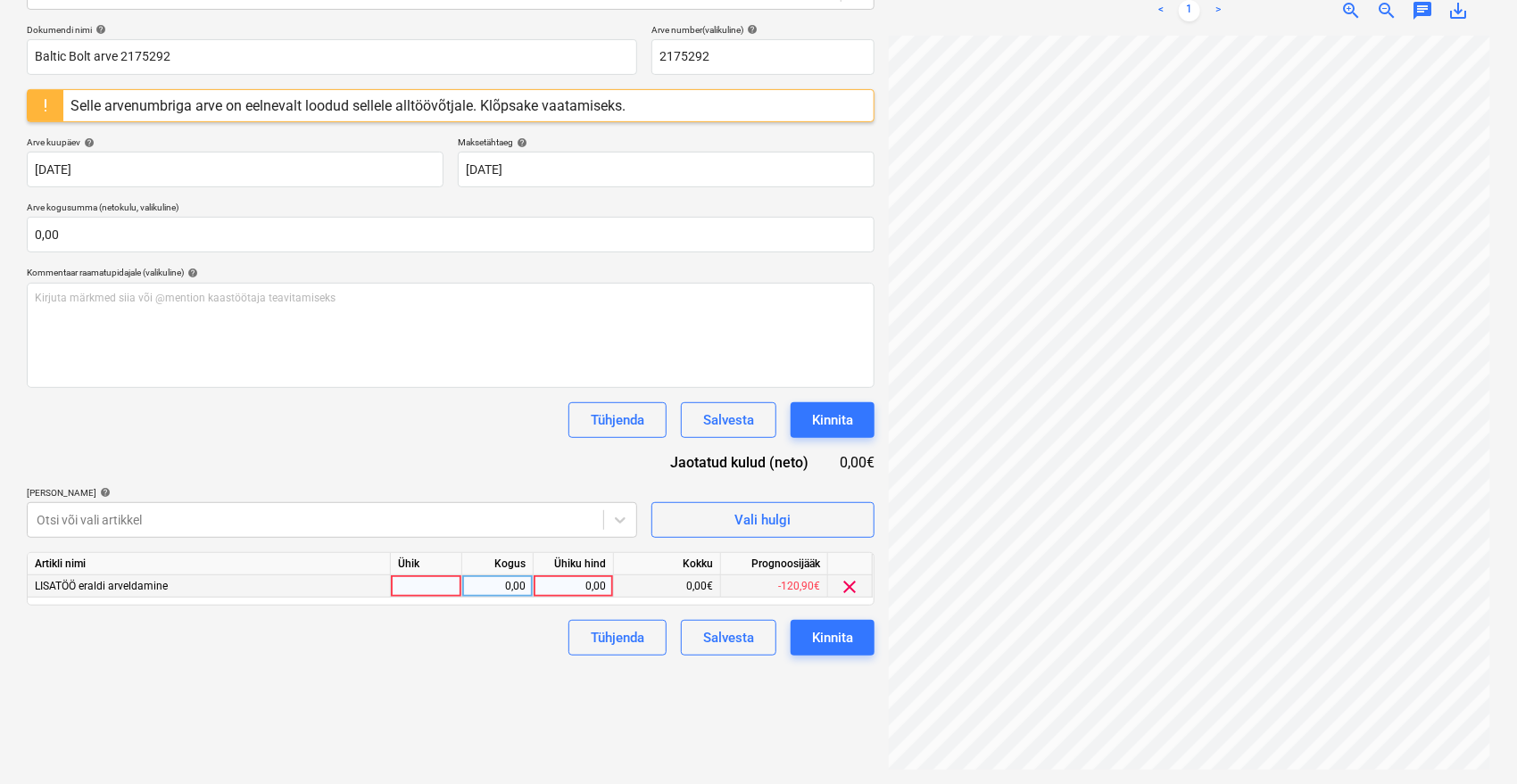
click at [575, 591] on div "0,00" at bounding box center [573, 587] width 65 height 22
type input "4,50"
click at [566, 676] on div "Failide konteerimine Vali ettevõte BALTIC BOLT OÜ [PERSON_NAME] uus ettevõte Va…" at bounding box center [450, 307] width 862 height 942
click at [832, 644] on div "Kinnita" at bounding box center [832, 638] width 41 height 23
